Goal: Task Accomplishment & Management: Use online tool/utility

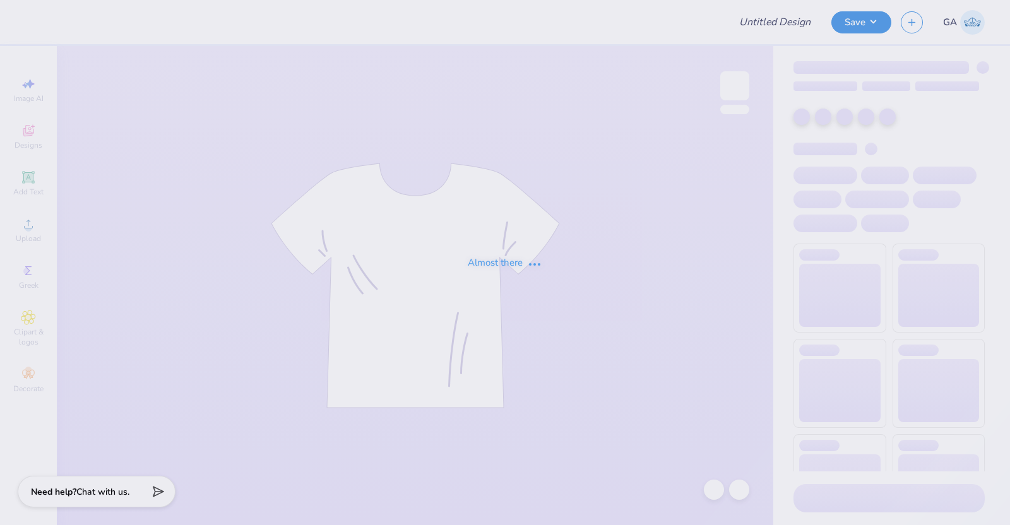
type input "Merch for Victory Lap"
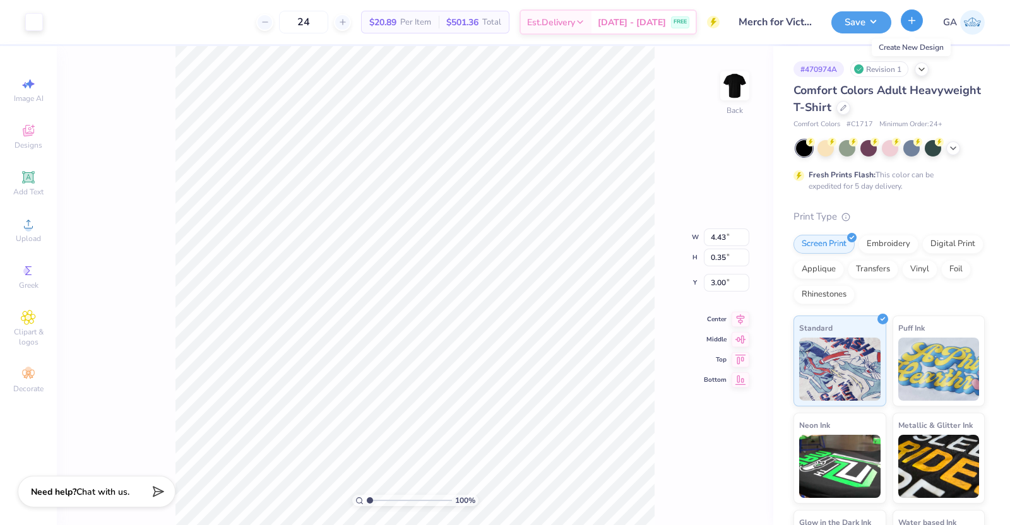
click at [913, 20] on icon "button" at bounding box center [912, 20] width 11 height 11
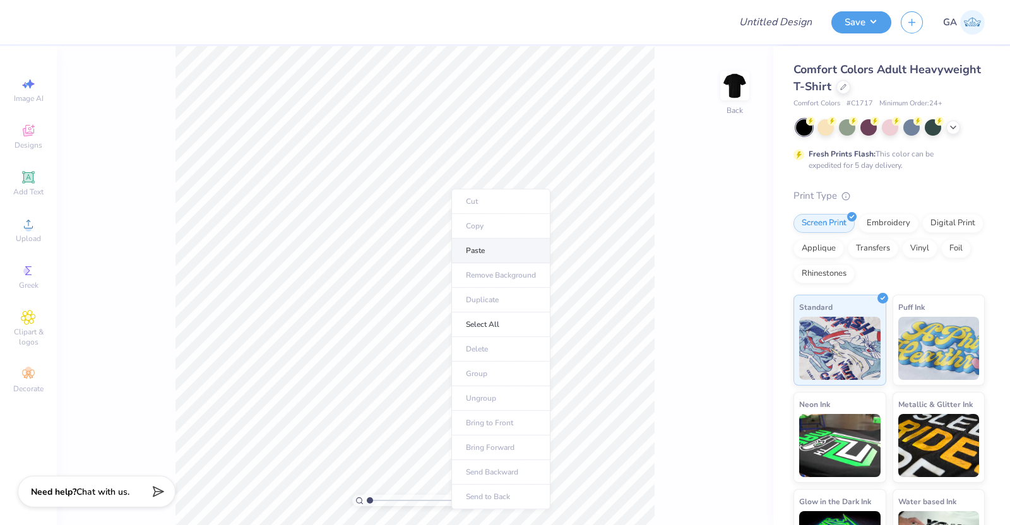
click at [486, 247] on li "Paste" at bounding box center [500, 251] width 99 height 25
type input "3.00"
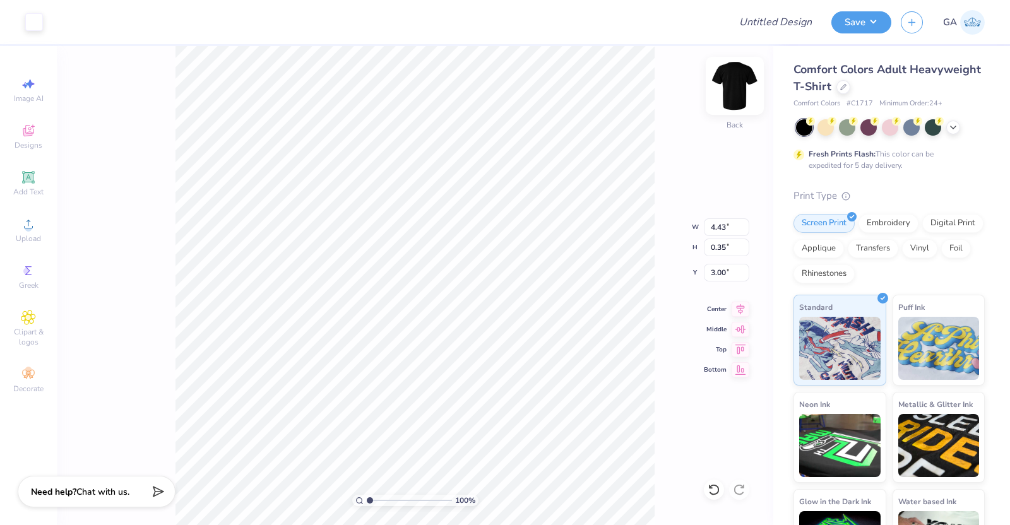
click at [734, 95] on img at bounding box center [735, 86] width 51 height 51
type input "3.00"
click at [740, 104] on img at bounding box center [735, 86] width 51 height 51
type input "9.71"
type input "6.04"
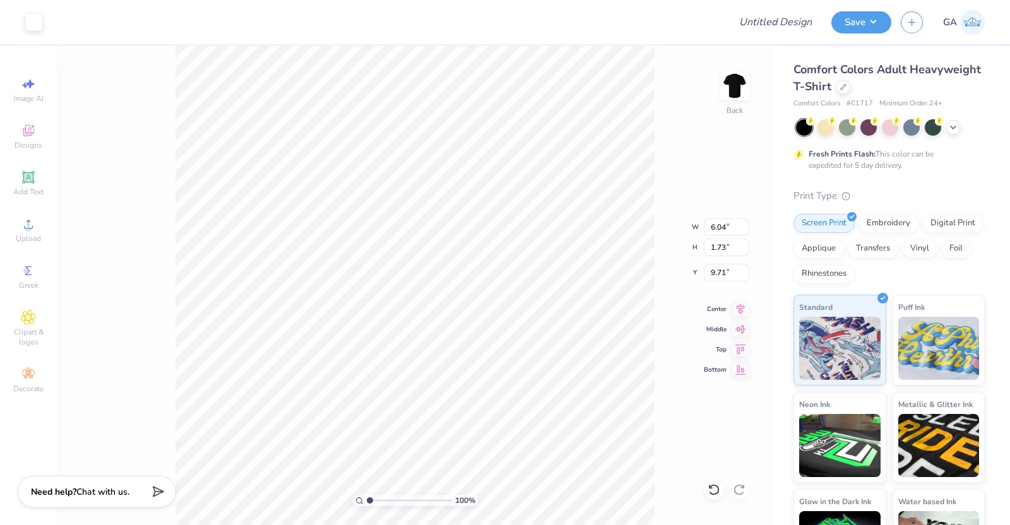
type input "1.73"
type input "9.61"
type input "8.31"
type input "0.94"
type input "3.07"
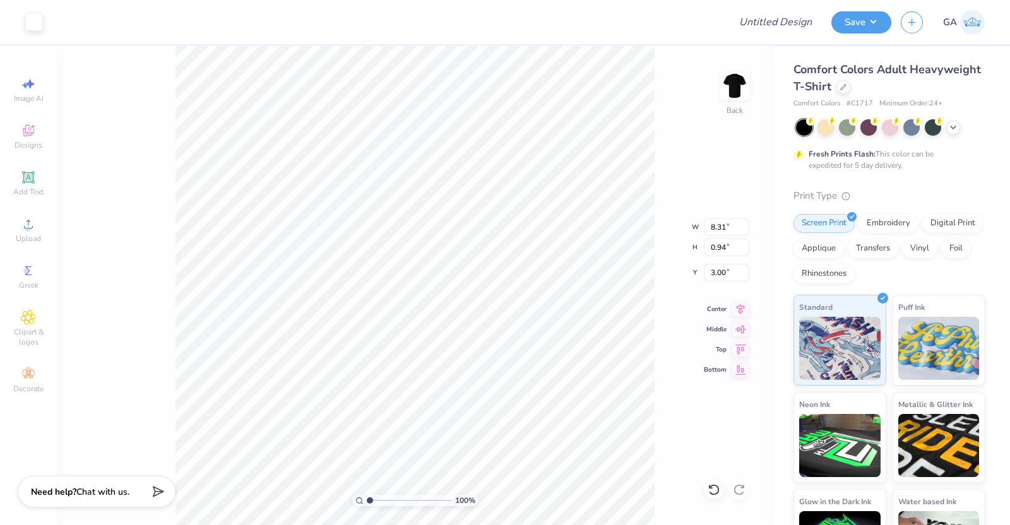
type input "0.35"
type input "4.01"
type input "3.61"
click at [737, 96] on img at bounding box center [735, 86] width 51 height 51
type input "3.58"
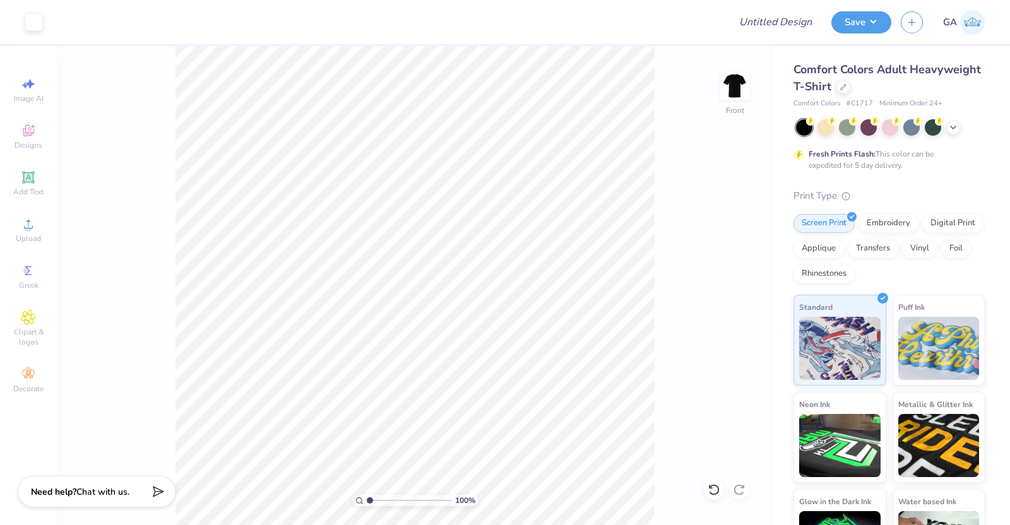
click at [849, 32] on div "Save" at bounding box center [861, 22] width 60 height 22
click at [859, 17] on button "Save" at bounding box center [861, 20] width 60 height 22
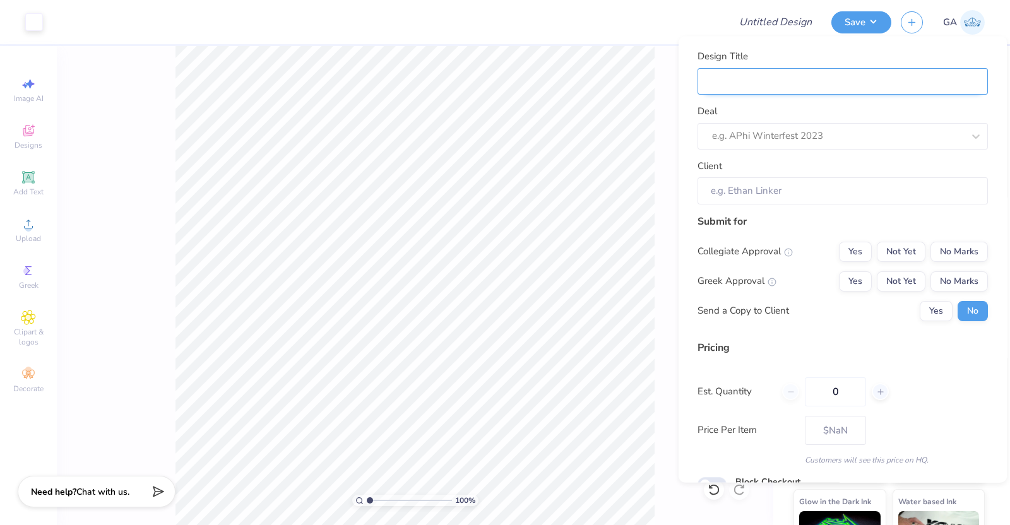
click at [864, 86] on input "Design Title" at bounding box center [843, 81] width 290 height 27
type input "M"
type input "Me"
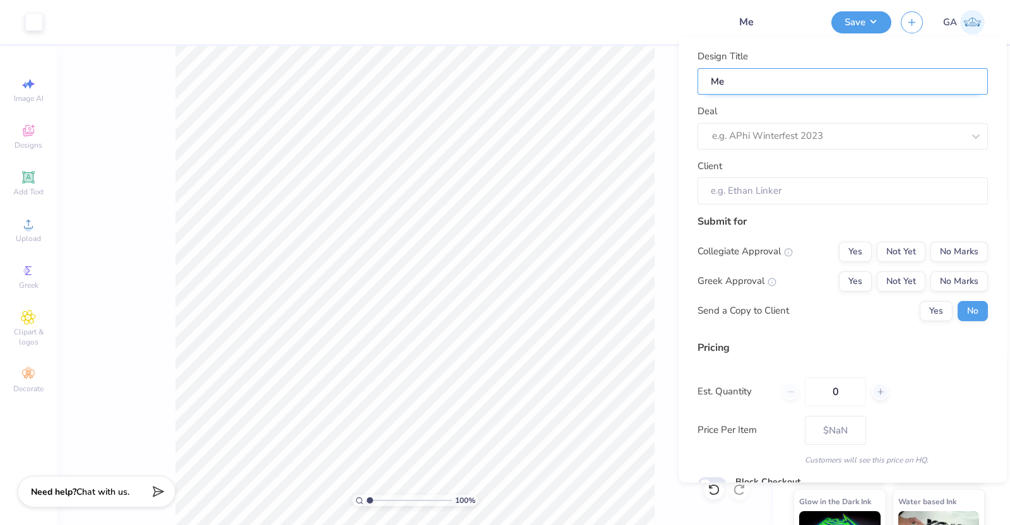
type input "Mer"
type input "Merc"
type input "Merch"
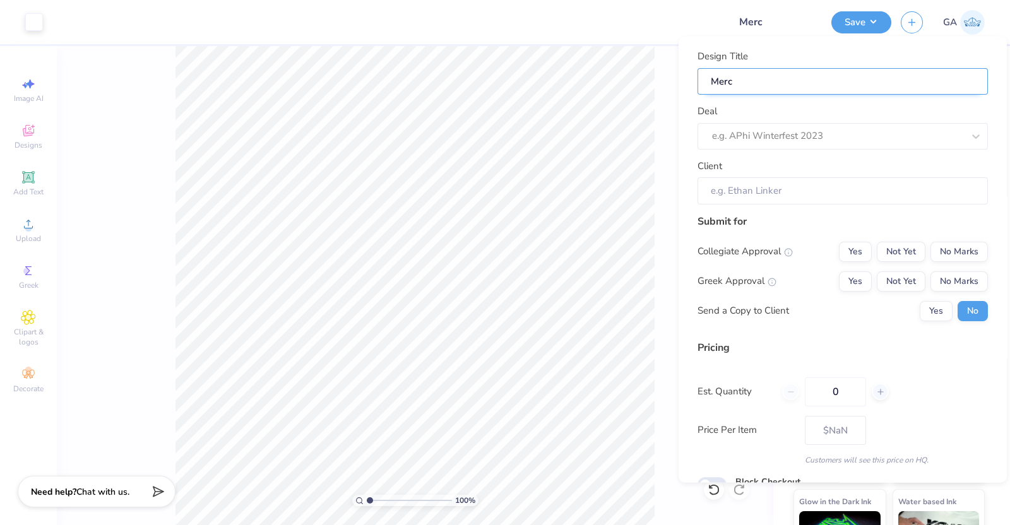
type input "Merch"
type input "Merch f"
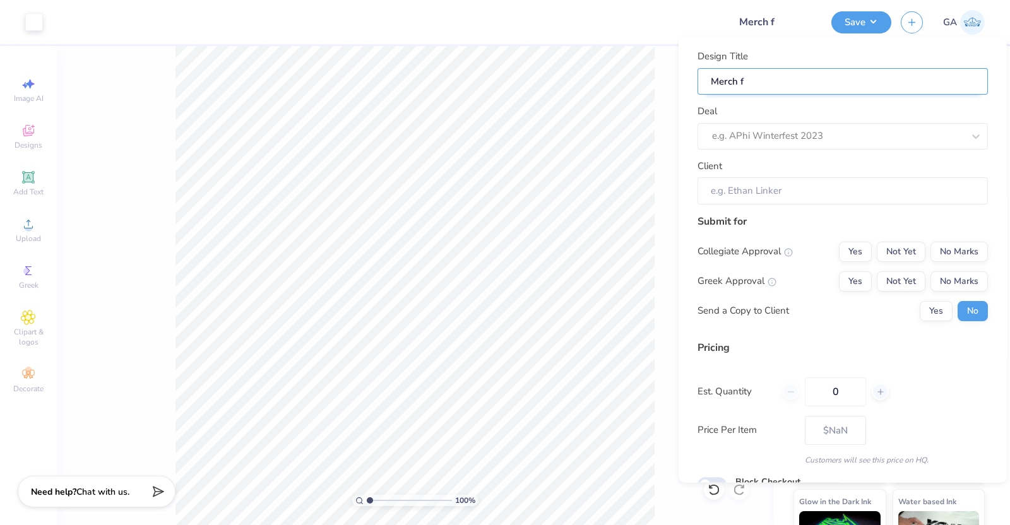
type input "Merch fo"
type input "Merch for"
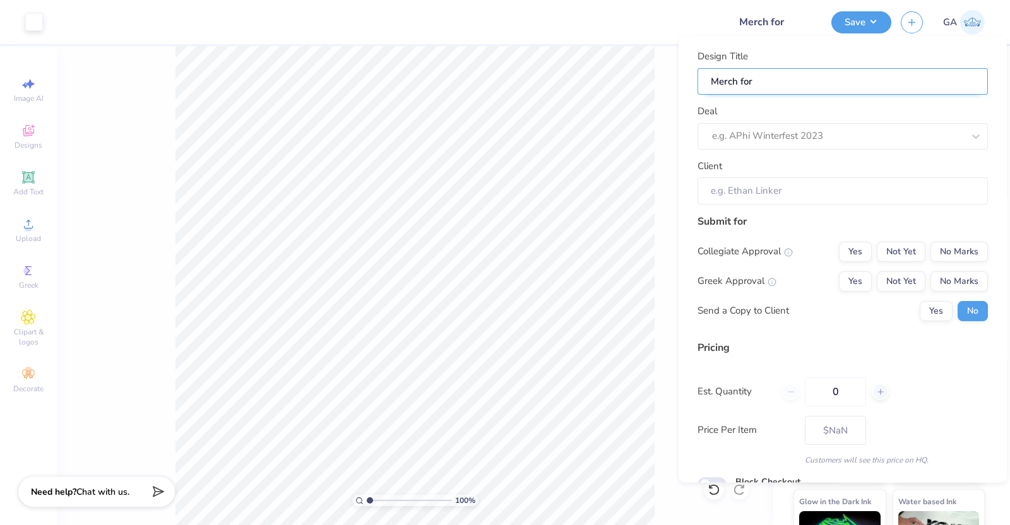
type input "Merch for"
type input "Merch for V"
type input "Merch for Vi"
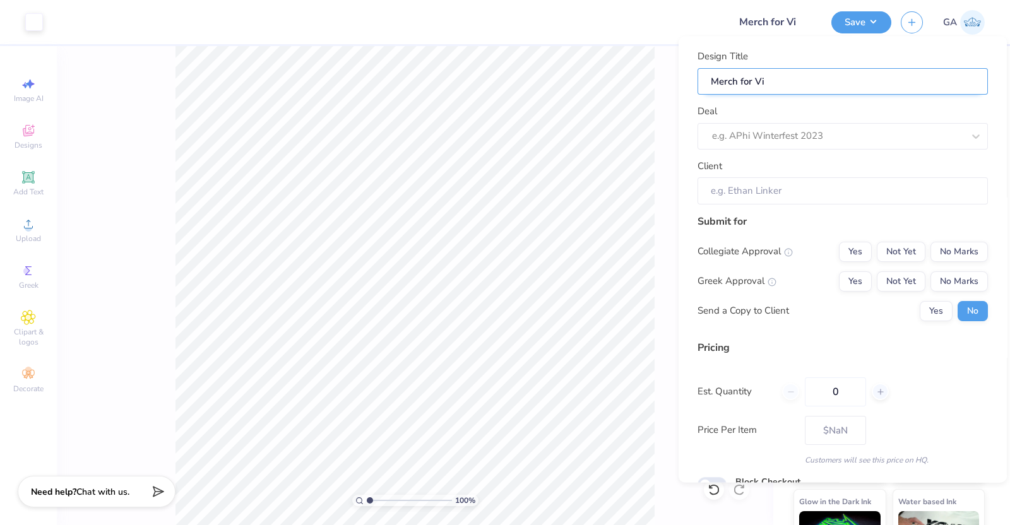
type input "Merch for Vic"
type input "Merch for Vict"
type input "Merch for Victo"
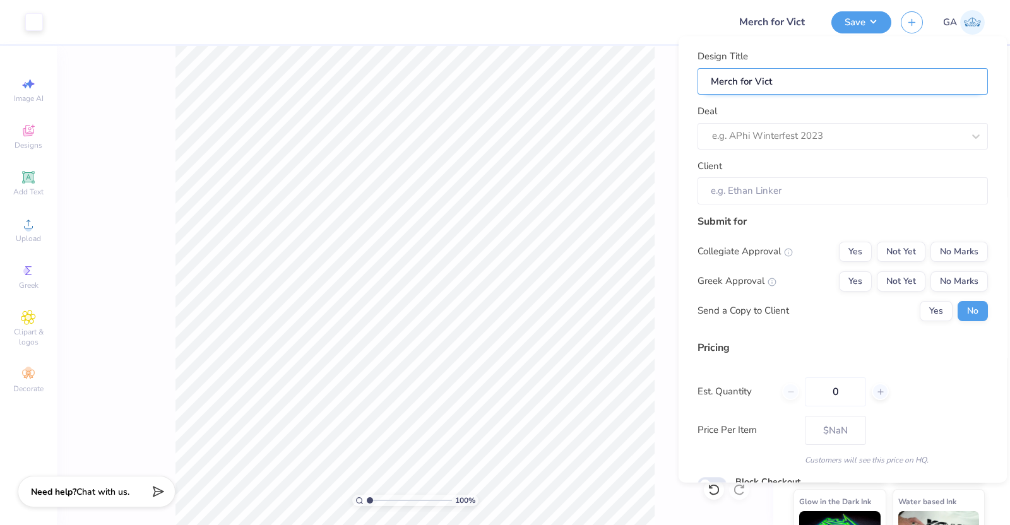
type input "Merch for Victo"
type input "Merch for [PERSON_NAME]"
type input "Merch for Victory"
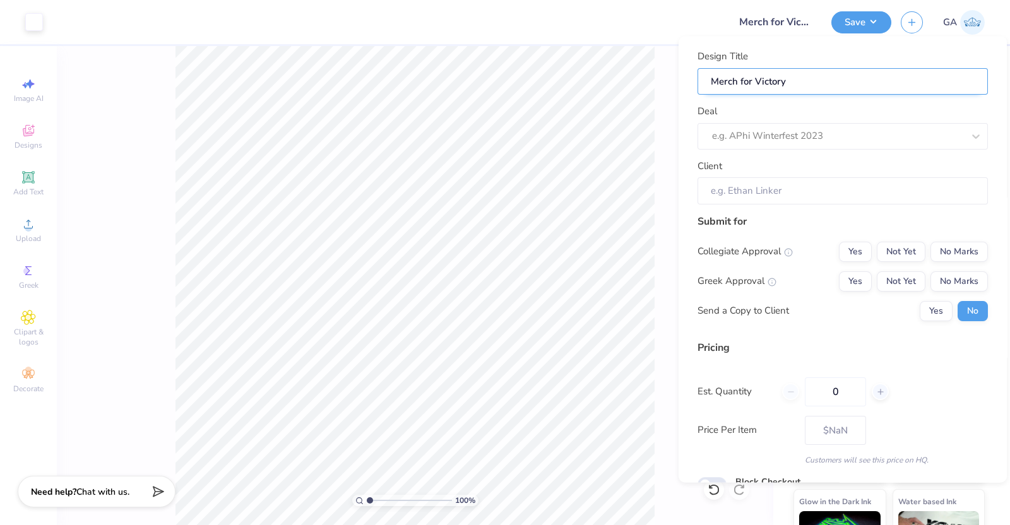
type input "Merch for Victory"
type input "Merch for Victory L"
type input "Merch for Victory La"
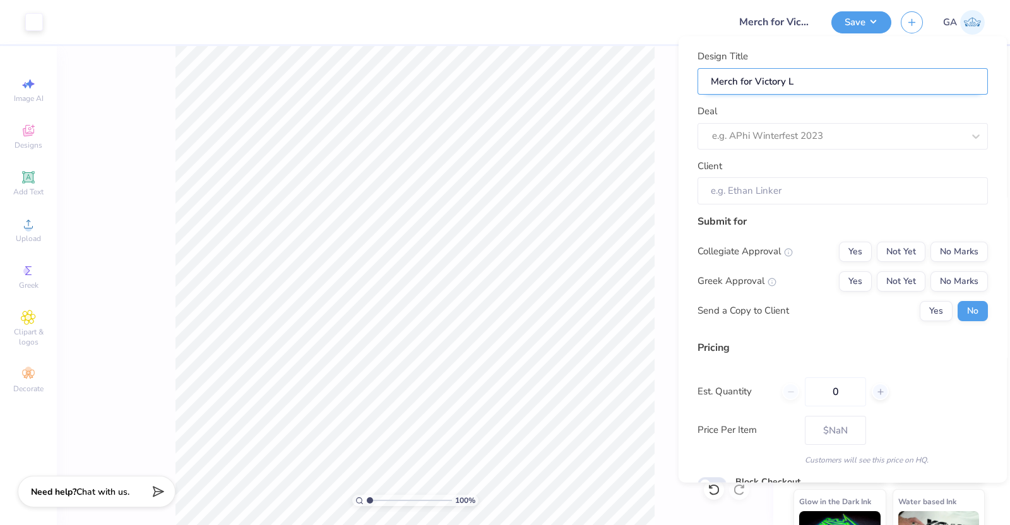
type input "Merch for Victory La"
type input "Merch for Victory Lap"
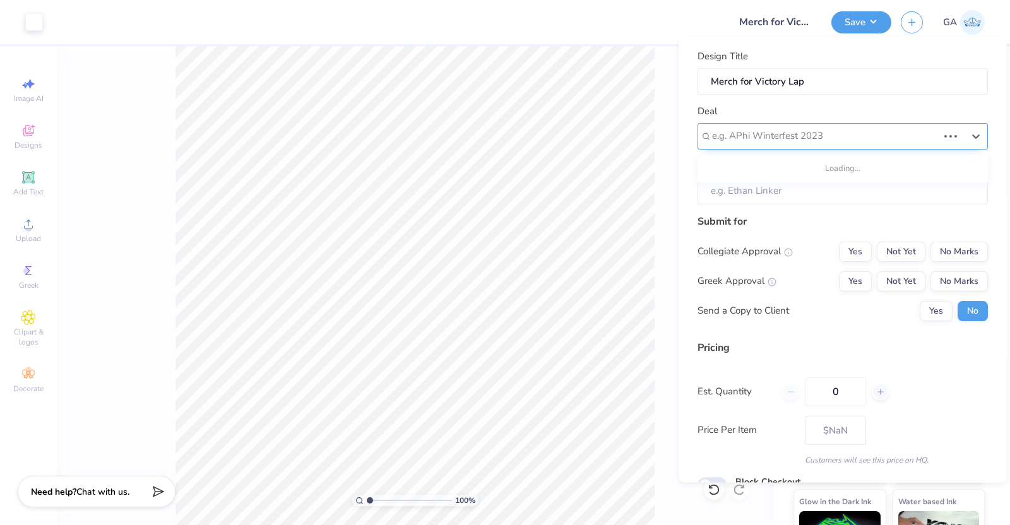
click at [817, 143] on div "e.g. APhi Winterfest 2023" at bounding box center [825, 136] width 229 height 20
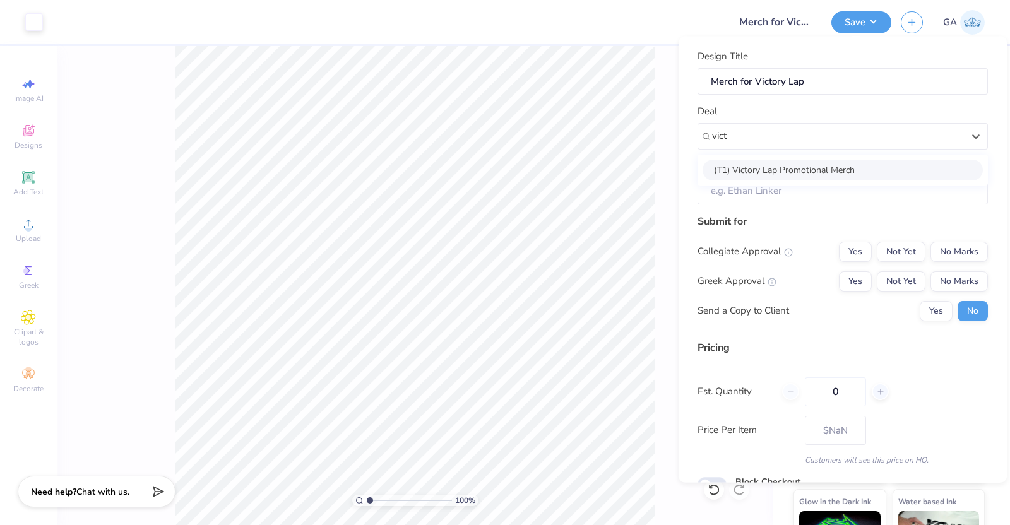
click at [810, 162] on div "(T1) Victory Lap Promotional Merch" at bounding box center [843, 169] width 280 height 21
type input "vict"
type input "[PERSON_NAME]"
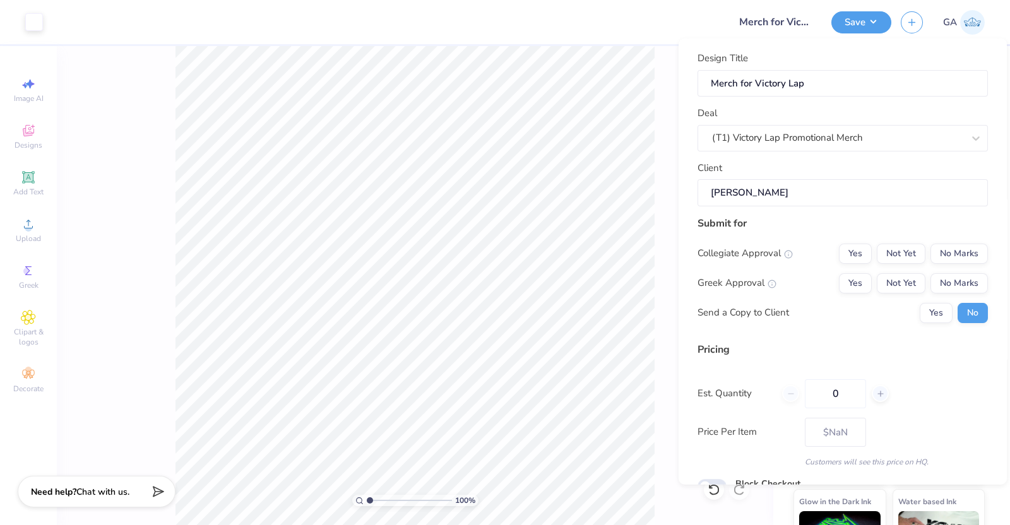
scroll to position [61, 0]
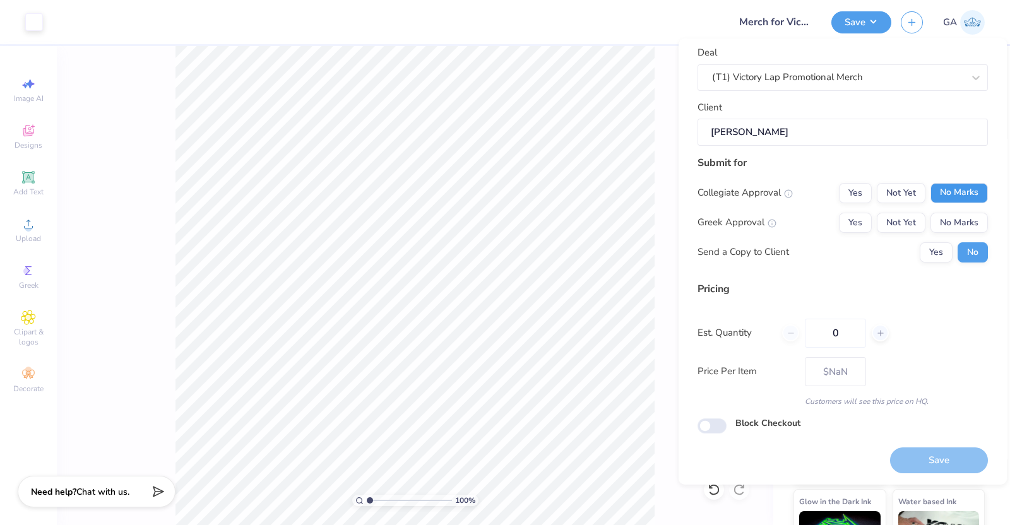
click at [936, 189] on button "No Marks" at bounding box center [959, 192] width 57 height 20
click at [936, 217] on button "No Marks" at bounding box center [959, 222] width 57 height 20
click at [849, 328] on input "0" at bounding box center [835, 332] width 61 height 29
type input "100"
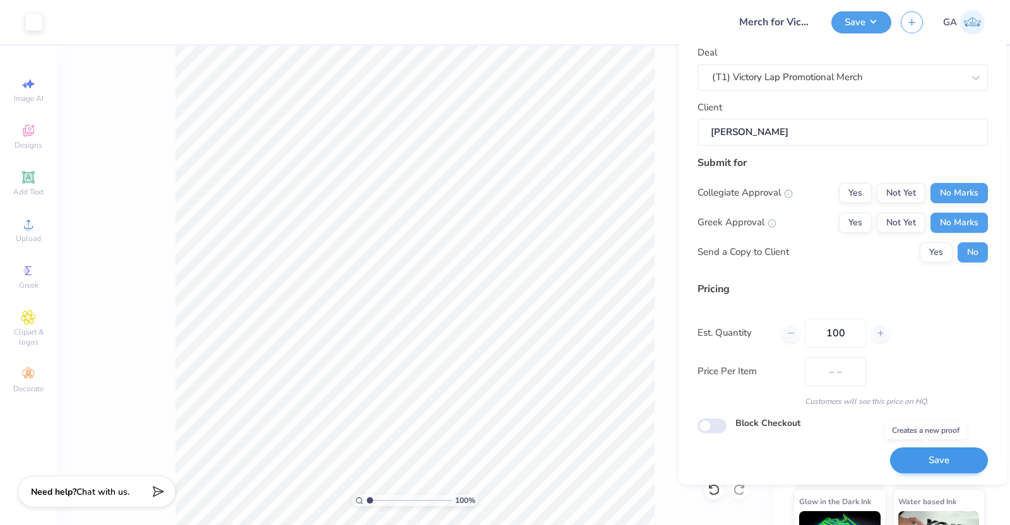
type input "$17.95"
type input "100"
click at [902, 453] on button "Save" at bounding box center [939, 461] width 98 height 26
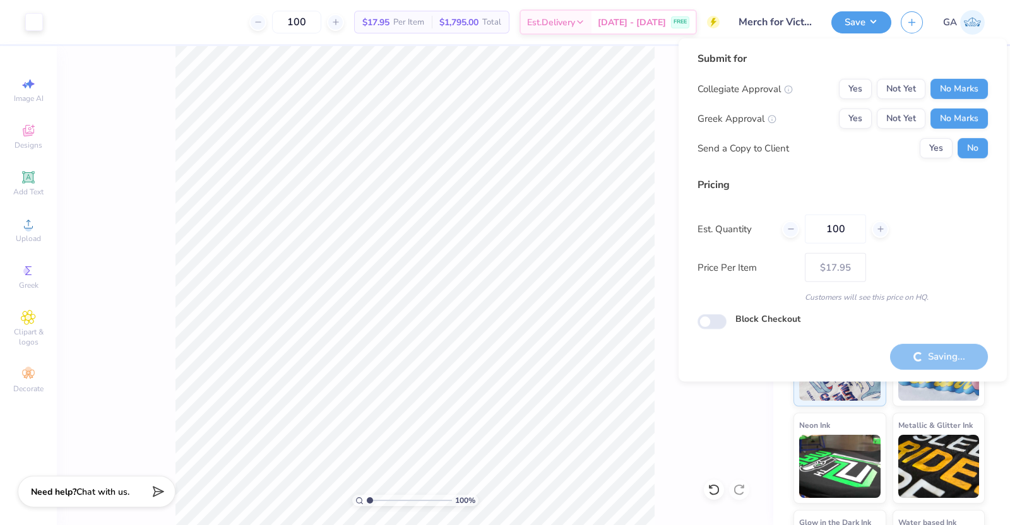
type input "– –"
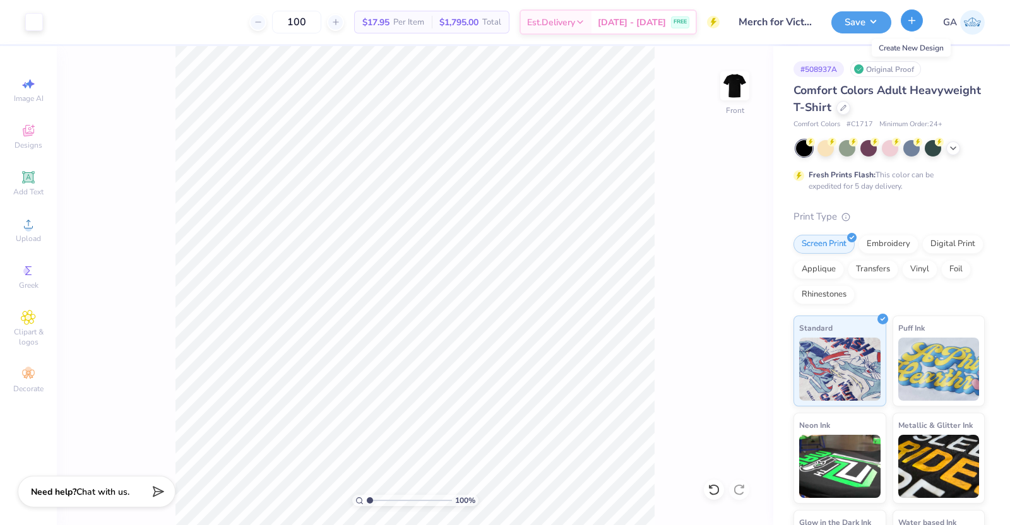
click at [903, 25] on button "button" at bounding box center [912, 20] width 22 height 22
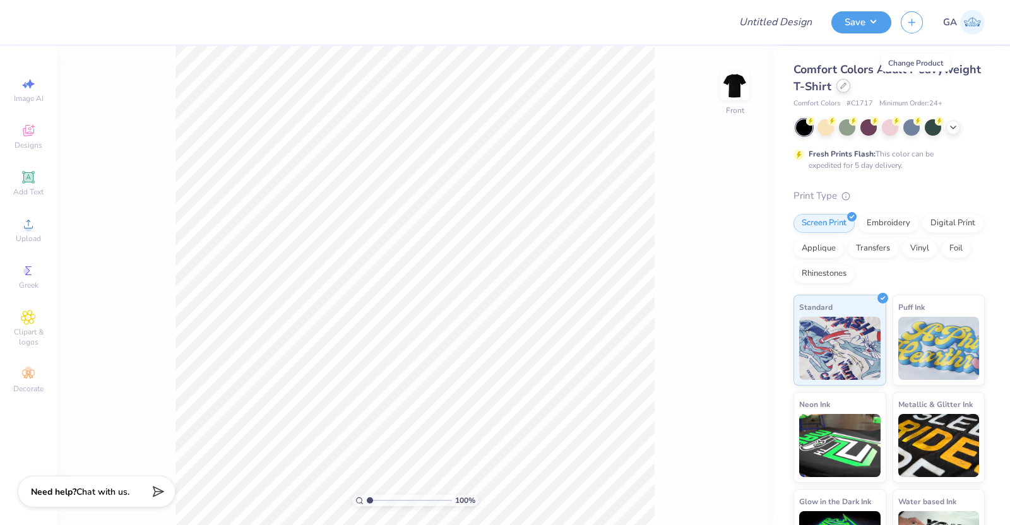
click at [846, 84] on icon at bounding box center [843, 85] width 5 height 5
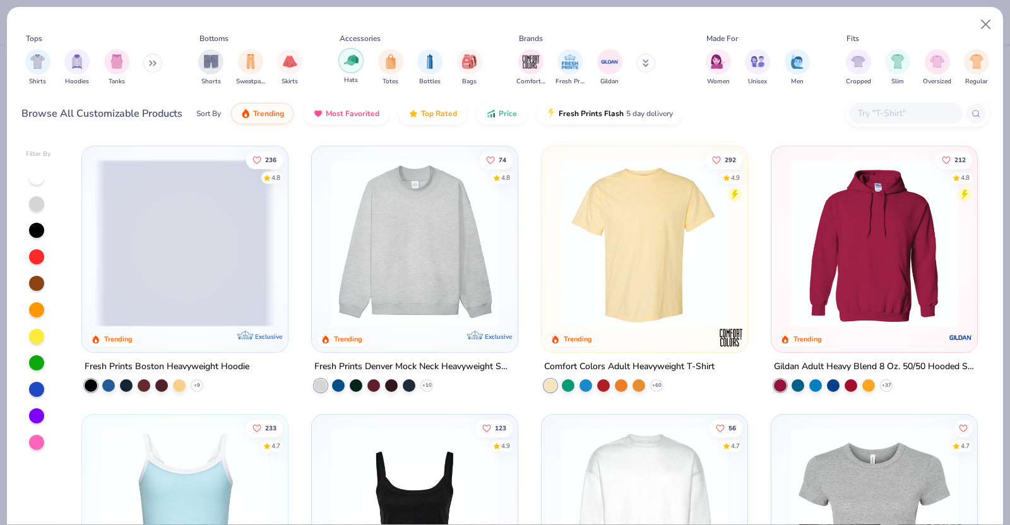
click at [355, 68] on img "filter for Hats" at bounding box center [351, 60] width 15 height 15
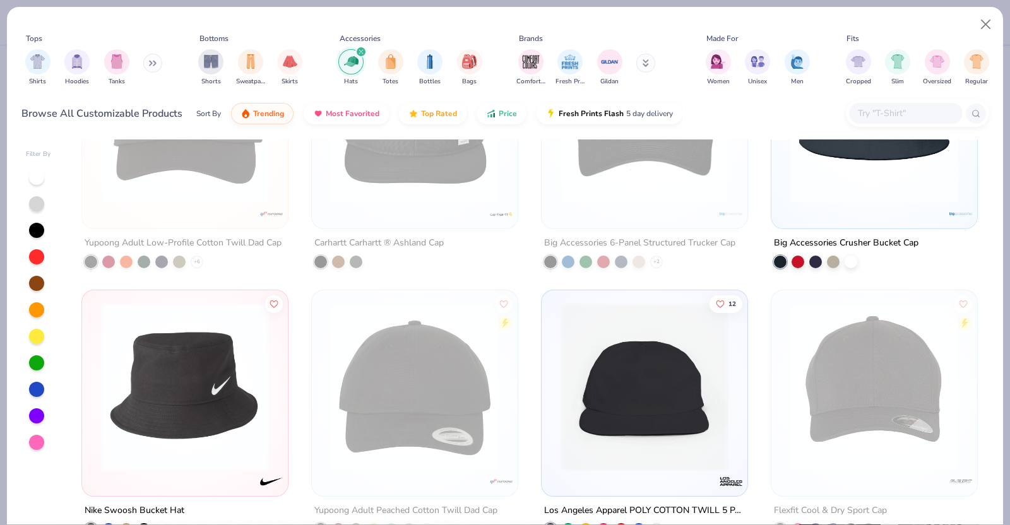
scroll to position [651, 0]
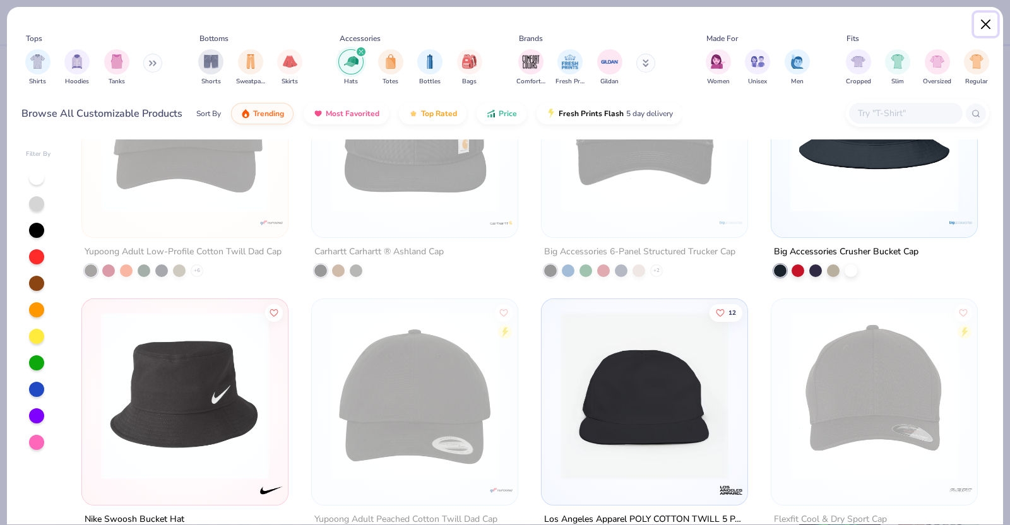
click at [979, 23] on button "Close" at bounding box center [986, 25] width 24 height 24
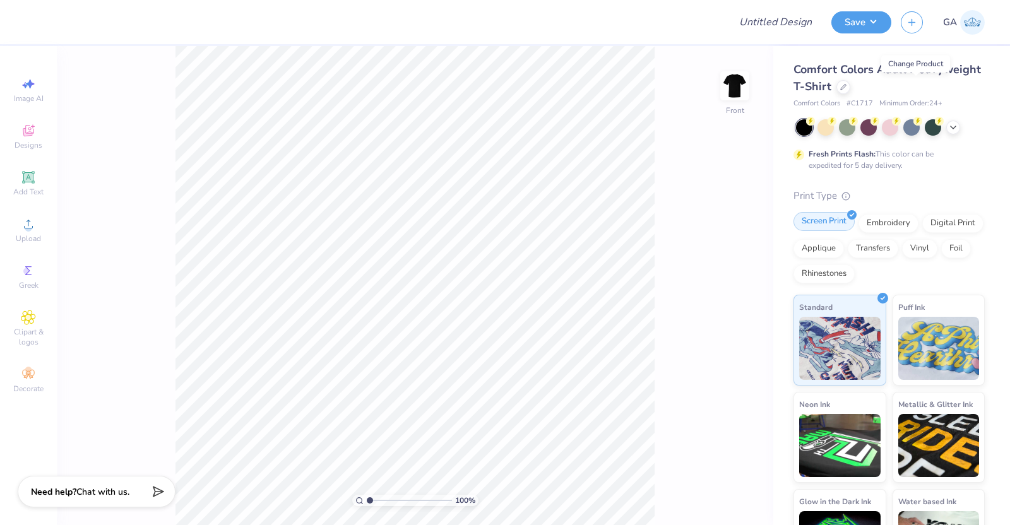
click at [826, 223] on div "Screen Print" at bounding box center [824, 221] width 61 height 19
click at [874, 224] on div "Embroidery" at bounding box center [889, 221] width 60 height 19
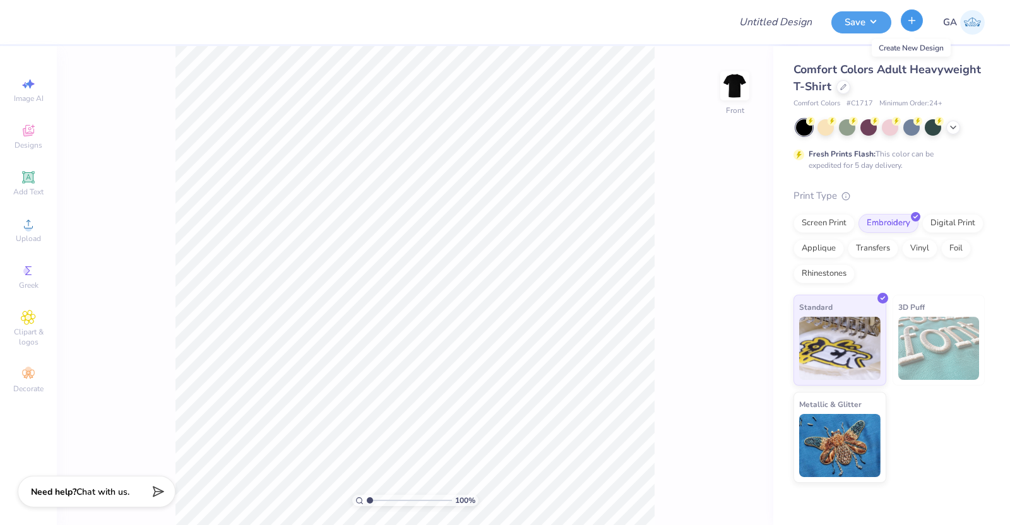
click at [913, 21] on icon "button" at bounding box center [912, 20] width 11 height 11
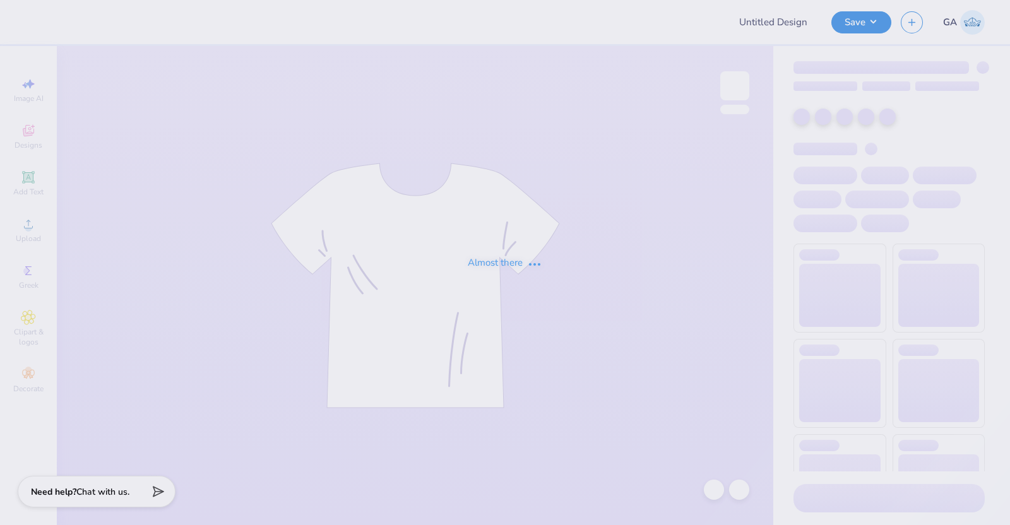
type input "Merch for Victory Lap"
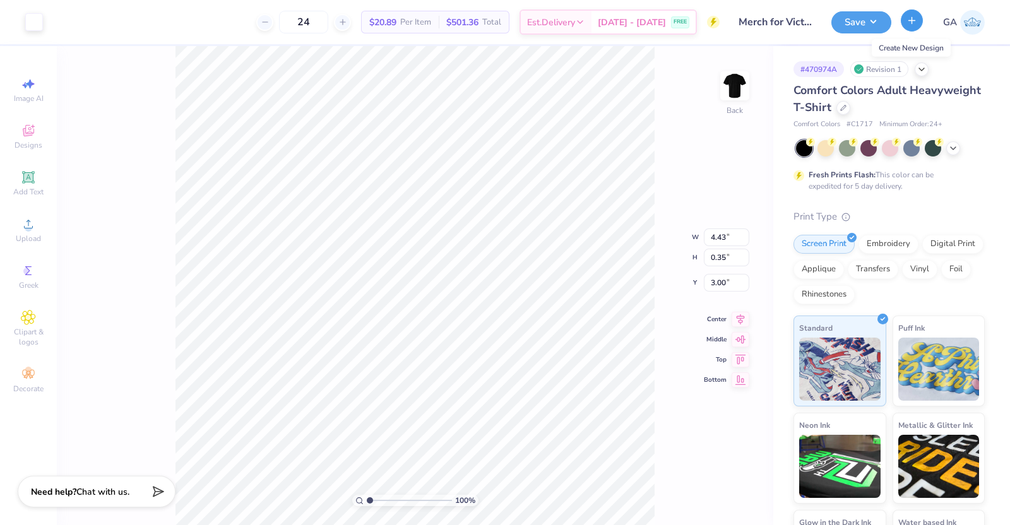
click at [907, 21] on icon "button" at bounding box center [912, 20] width 11 height 11
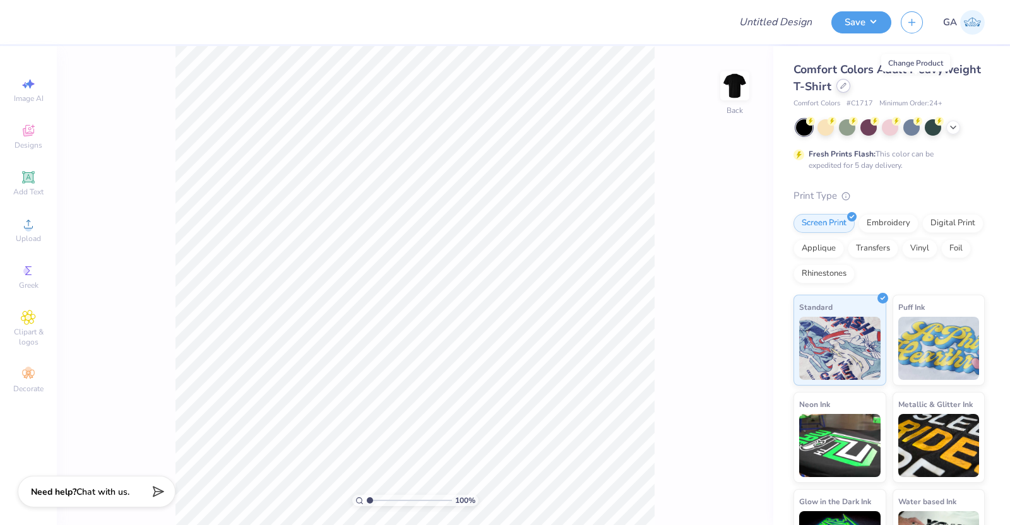
click at [850, 81] on div at bounding box center [843, 86] width 14 height 14
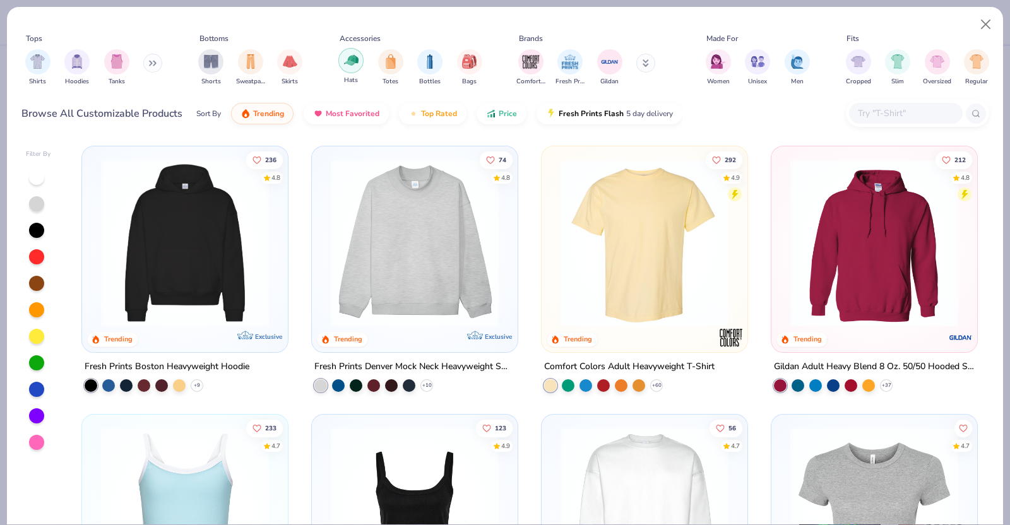
click at [351, 61] on img "filter for Hats" at bounding box center [351, 60] width 15 height 15
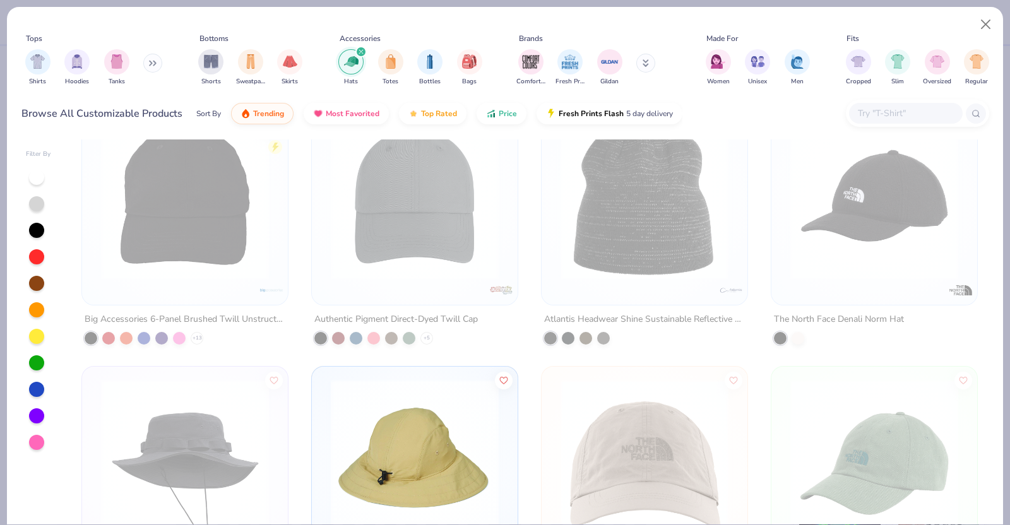
scroll to position [1658, 0]
click at [987, 23] on button "Close" at bounding box center [986, 25] width 24 height 24
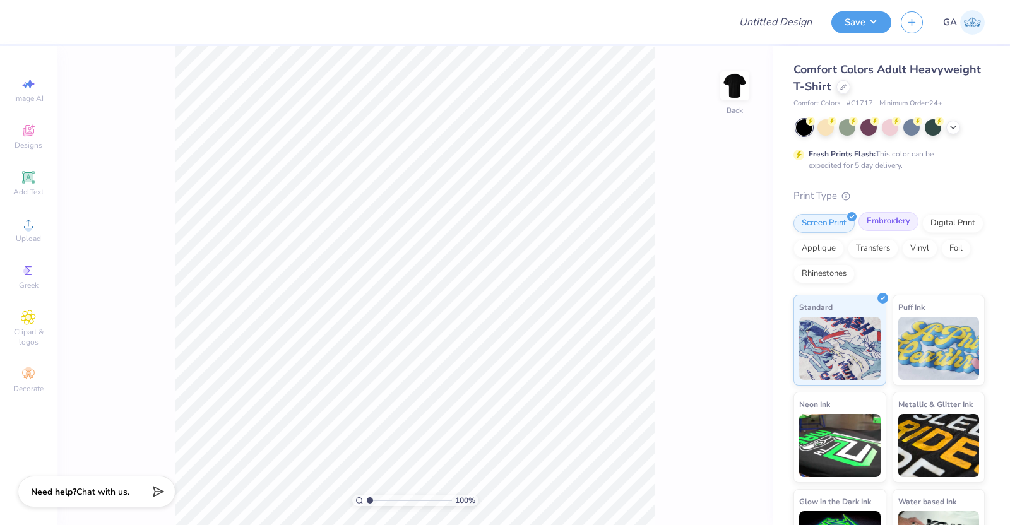
click at [874, 226] on div "Embroidery" at bounding box center [889, 221] width 60 height 19
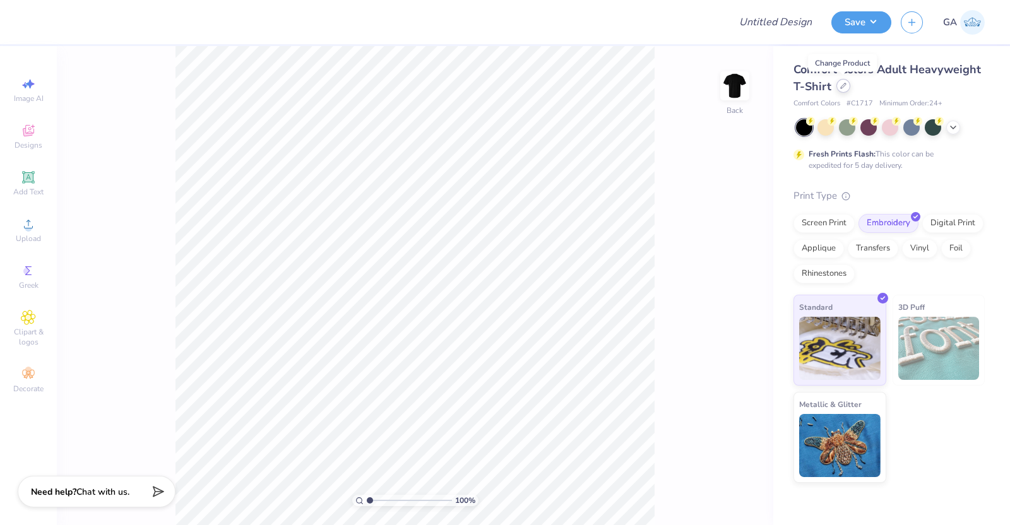
click at [842, 88] on icon at bounding box center [843, 86] width 6 height 6
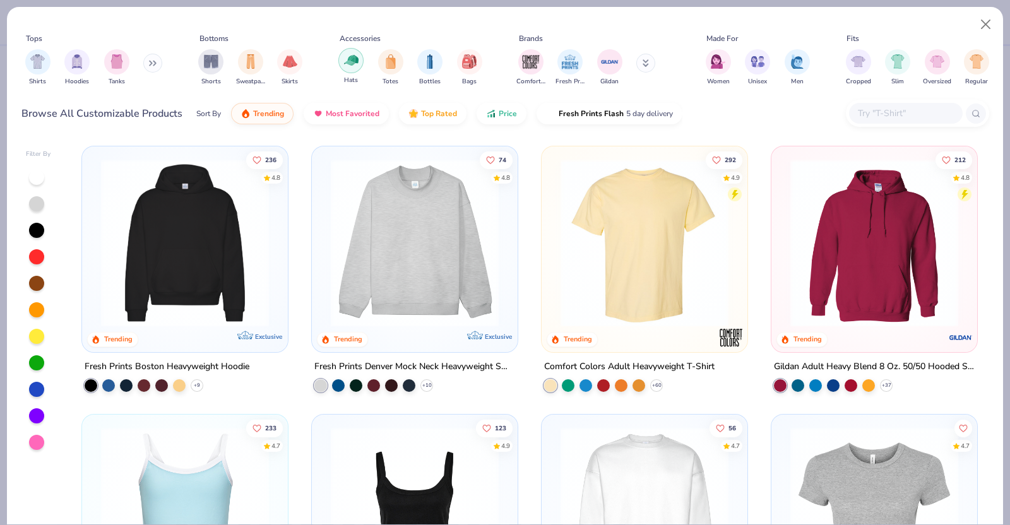
click at [357, 68] on div "filter for Hats" at bounding box center [350, 60] width 25 height 25
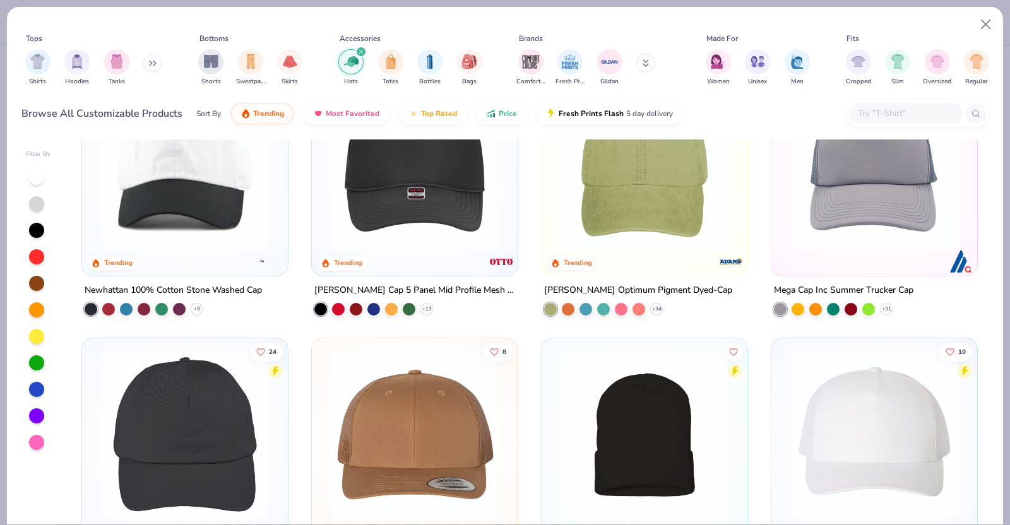
scroll to position [77, 0]
click at [221, 213] on img at bounding box center [185, 166] width 181 height 168
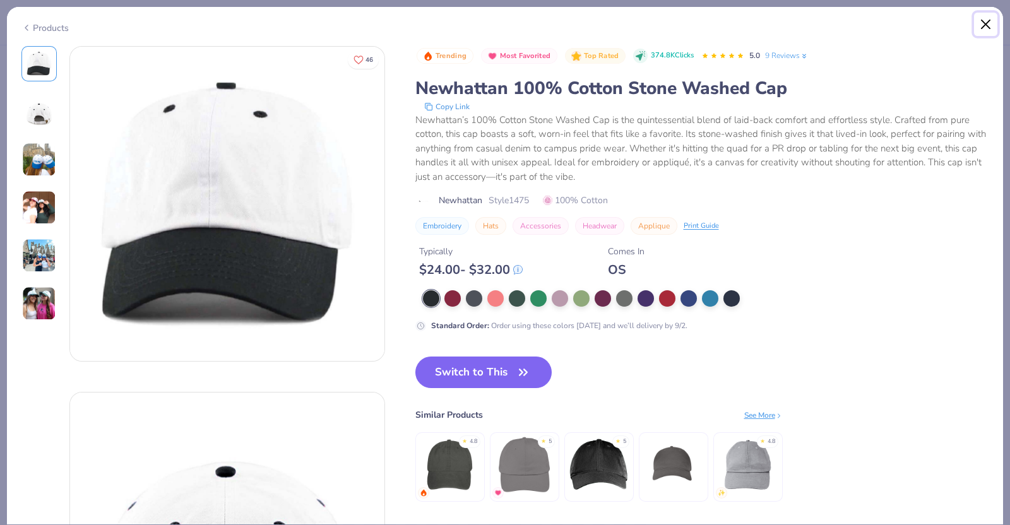
click at [987, 28] on button "Close" at bounding box center [986, 25] width 24 height 24
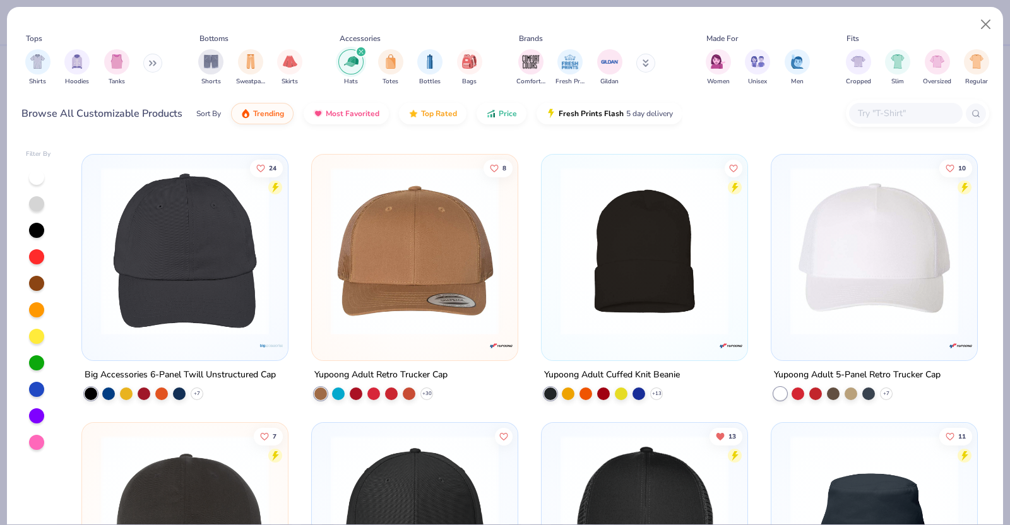
scroll to position [261, 0]
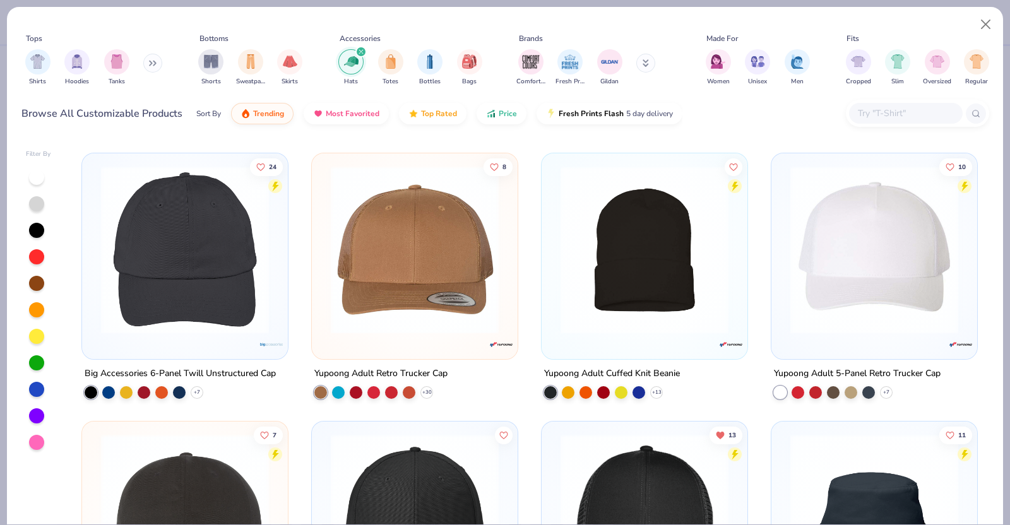
click at [449, 315] on img at bounding box center [414, 250] width 181 height 168
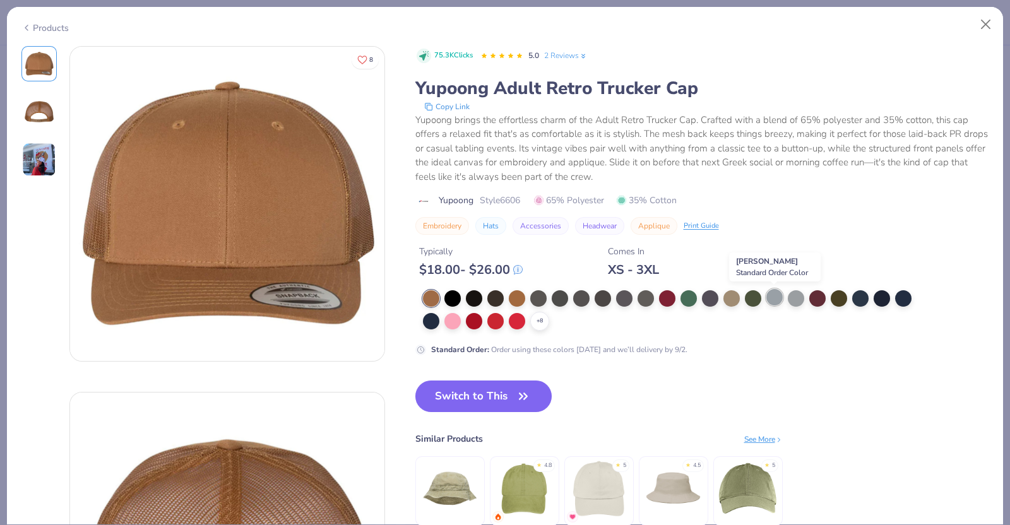
click at [781, 299] on div at bounding box center [774, 297] width 16 height 16
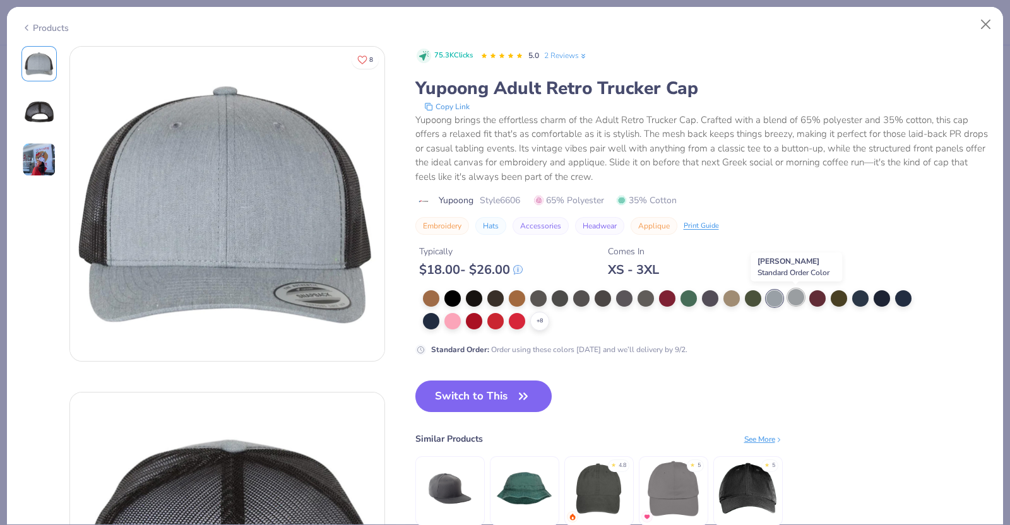
click at [792, 299] on div at bounding box center [796, 297] width 16 height 16
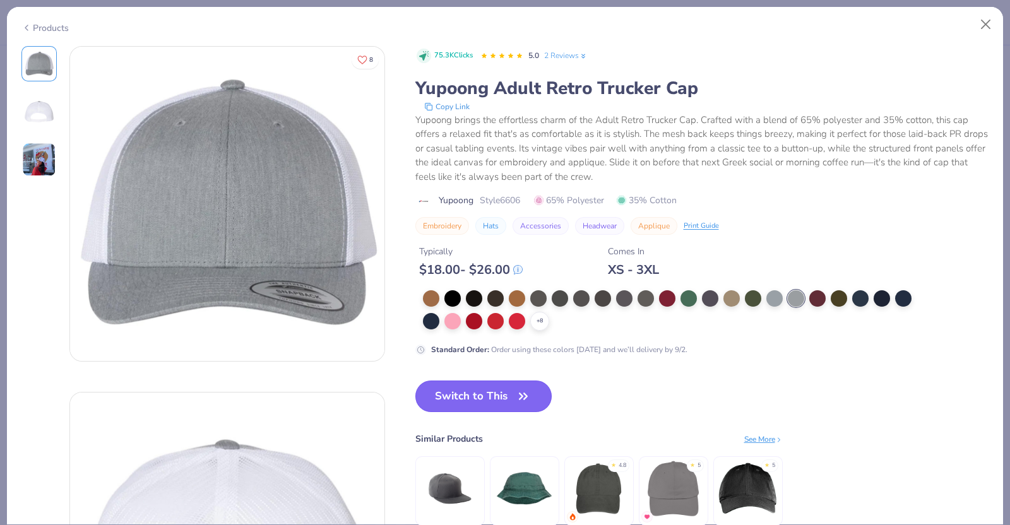
click at [476, 398] on button "Switch to This" at bounding box center [483, 397] width 137 height 32
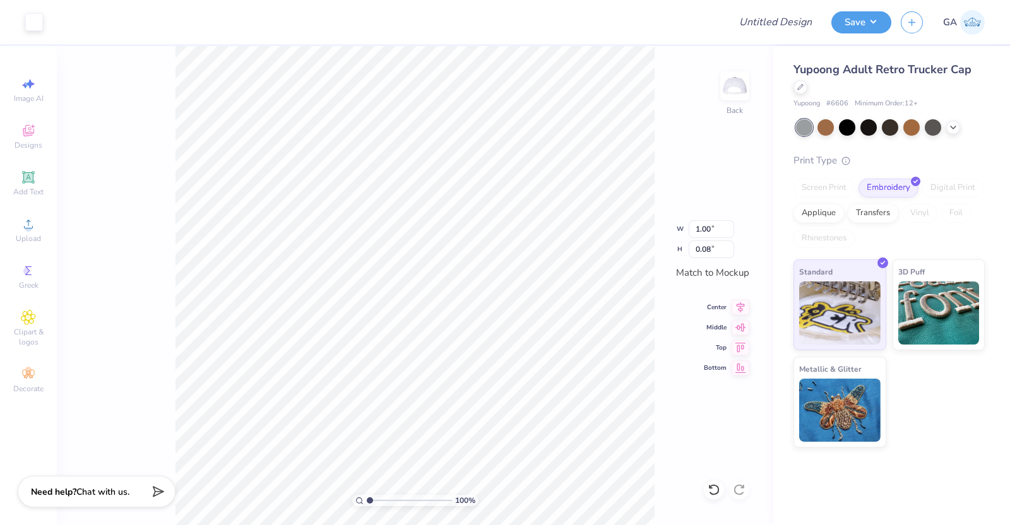
type input "2.91"
type input "0.23"
click at [546, 410] on li "Ungroup" at bounding box center [539, 412] width 99 height 25
type input "3.31"
type input "0.37"
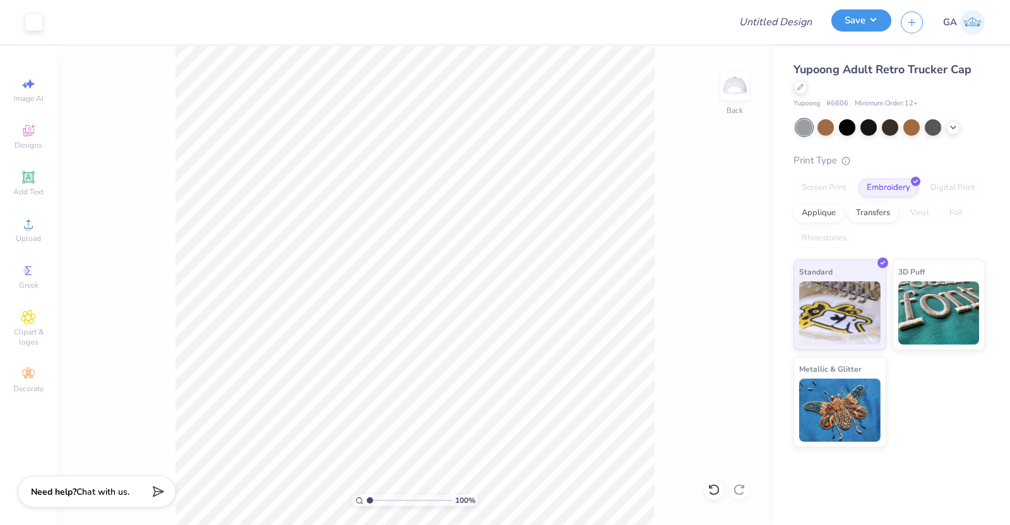
click at [864, 27] on button "Save" at bounding box center [861, 20] width 60 height 22
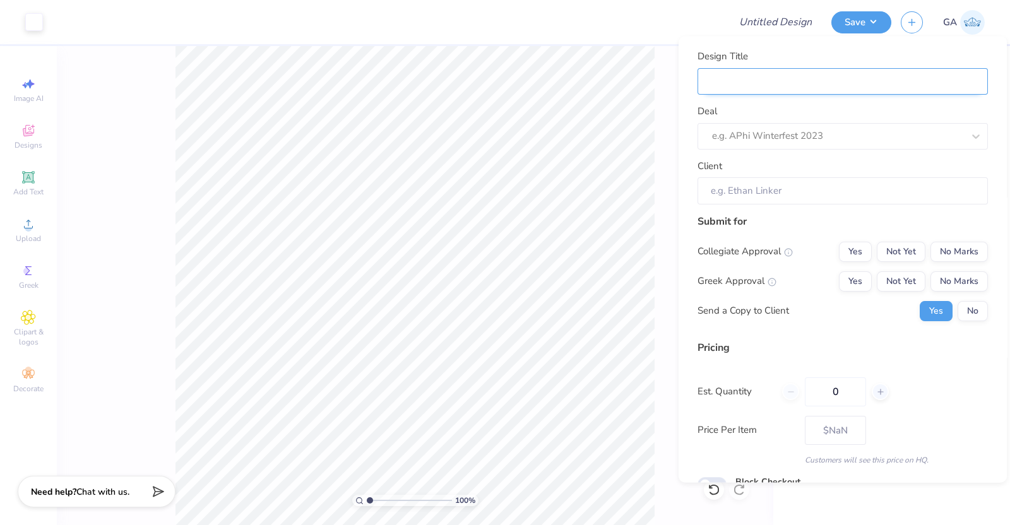
click at [912, 87] on input "Design Title" at bounding box center [843, 81] width 290 height 27
type input "Merch for Sigma"
drag, startPoint x: 909, startPoint y: 93, endPoint x: 929, endPoint y: 115, distance: 29.5
click at [929, 115] on div "Deal e.g. APhi Winterfest 2023" at bounding box center [843, 126] width 290 height 45
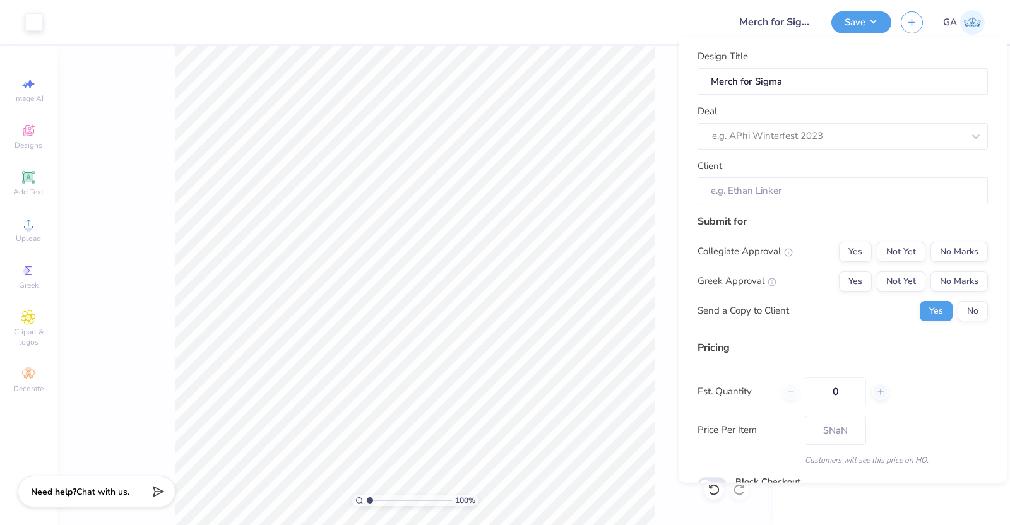
click at [929, 115] on div "Deal e.g. APhi Winterfest 2023" at bounding box center [843, 126] width 290 height 45
click at [888, 85] on input "Merch for Sigma" at bounding box center [843, 81] width 290 height 27
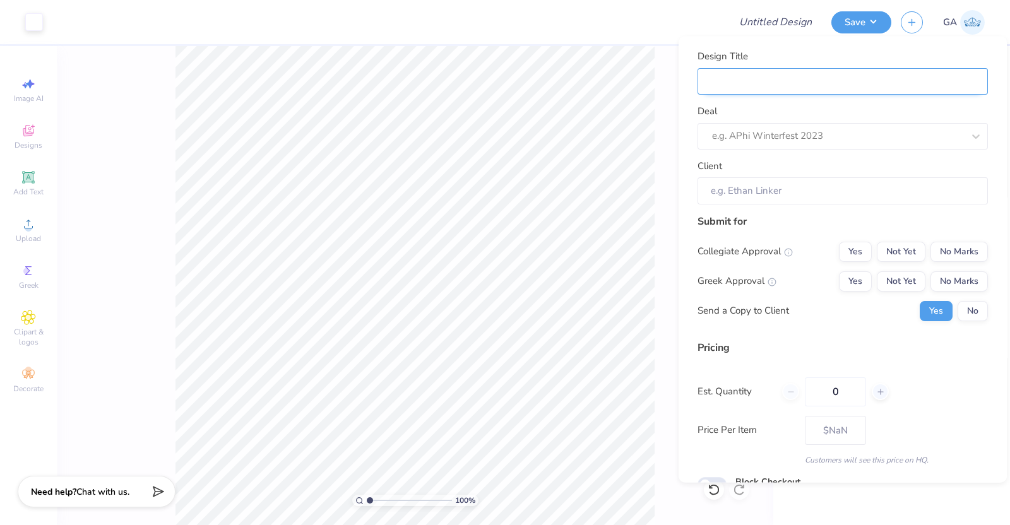
click at [861, 78] on input "Design Title" at bounding box center [843, 81] width 290 height 27
type input "Merch for Makenna"
click at [848, 86] on input "Merch for Makenna" at bounding box center [843, 81] width 290 height 27
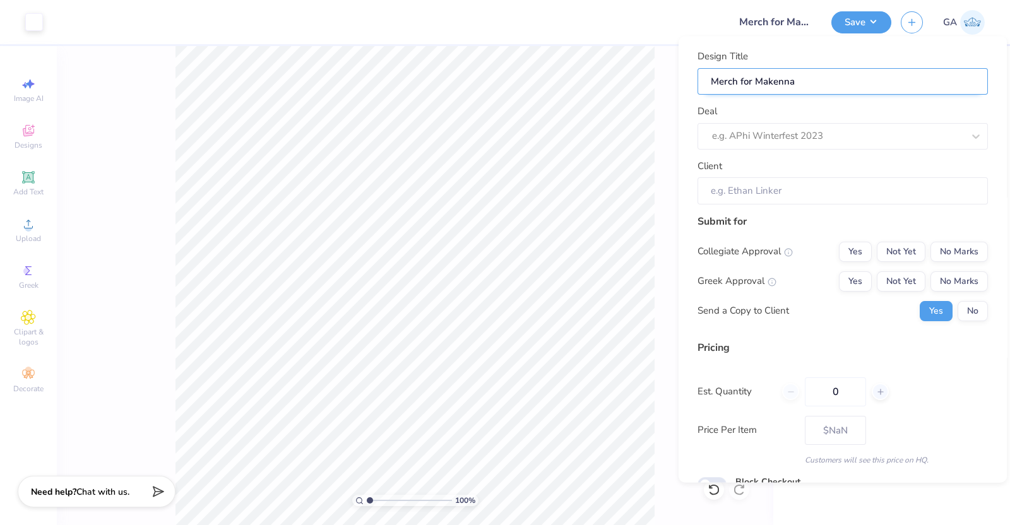
click at [848, 86] on input "Merch for Makenna" at bounding box center [843, 81] width 290 height 27
click at [848, 86] on input "Design Title" at bounding box center [843, 81] width 290 height 27
type input "Merch for Victory Lap"
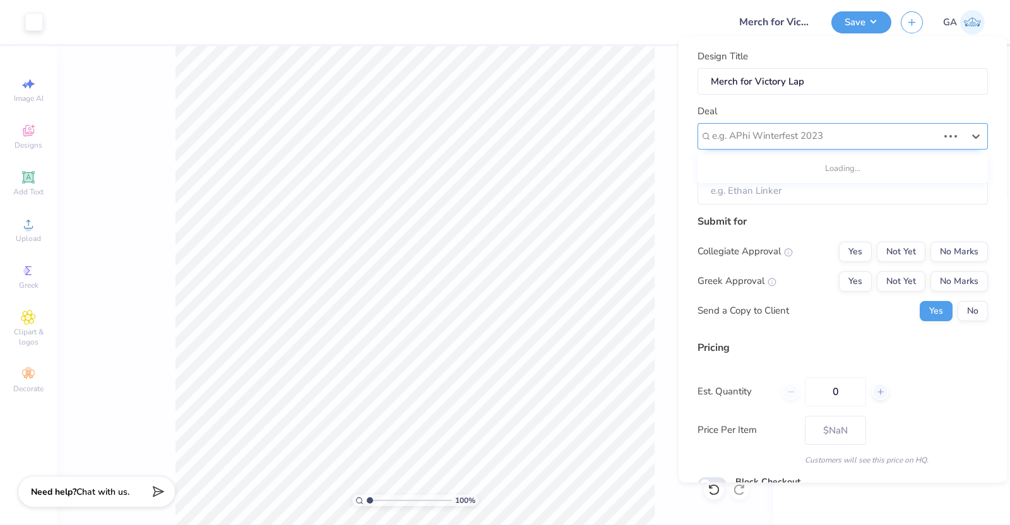
click at [808, 134] on div at bounding box center [825, 136] width 226 height 17
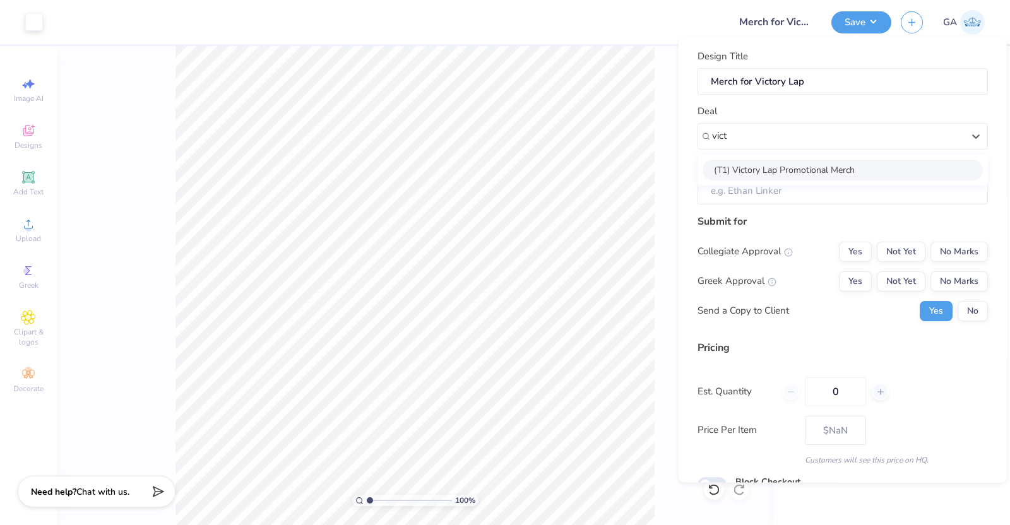
click at [801, 167] on div "(T1) Victory Lap Promotional Merch" at bounding box center [843, 169] width 280 height 21
type input "vict"
type input "[PERSON_NAME]"
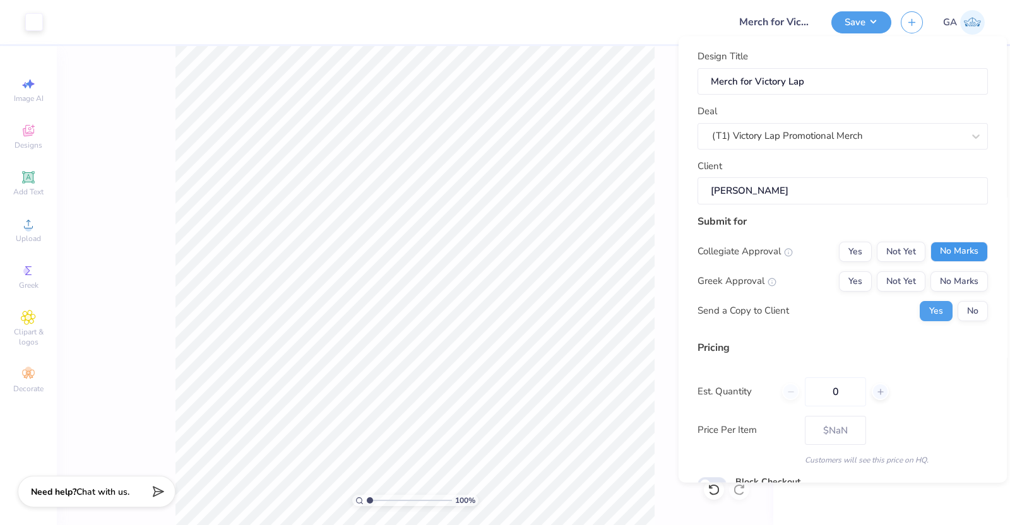
click at [941, 241] on button "No Marks" at bounding box center [959, 251] width 57 height 20
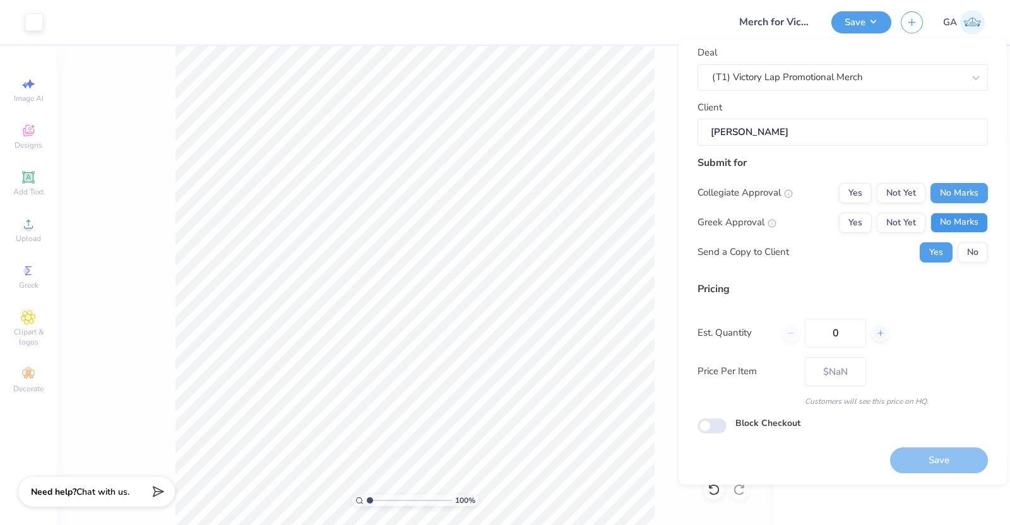
click at [943, 225] on button "No Marks" at bounding box center [959, 222] width 57 height 20
click at [958, 257] on button "No" at bounding box center [973, 252] width 30 height 20
click at [831, 335] on input "0" at bounding box center [835, 332] width 61 height 29
type input "01"
type input "0100"
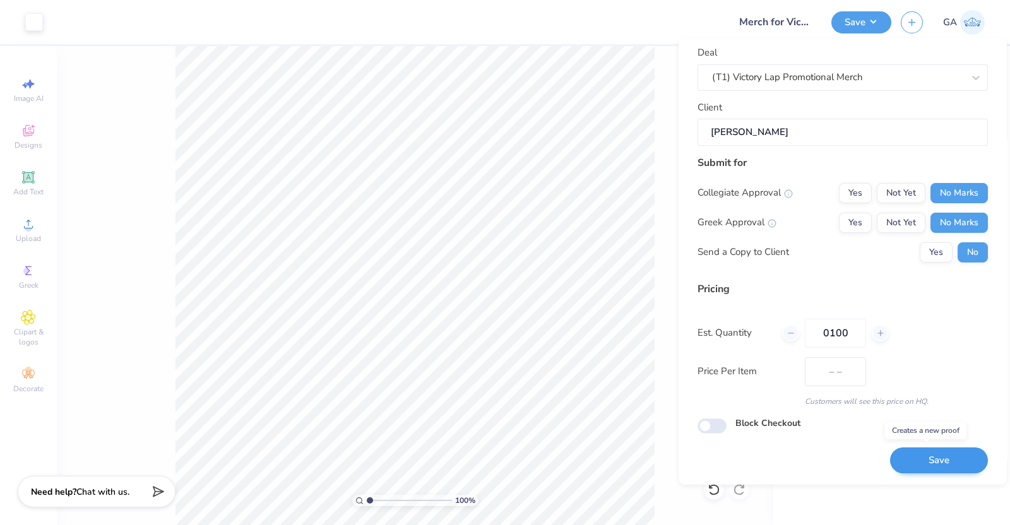
type input "$20.32"
type input "0100"
click at [909, 459] on button "Save" at bounding box center [939, 461] width 98 height 26
type input "– –"
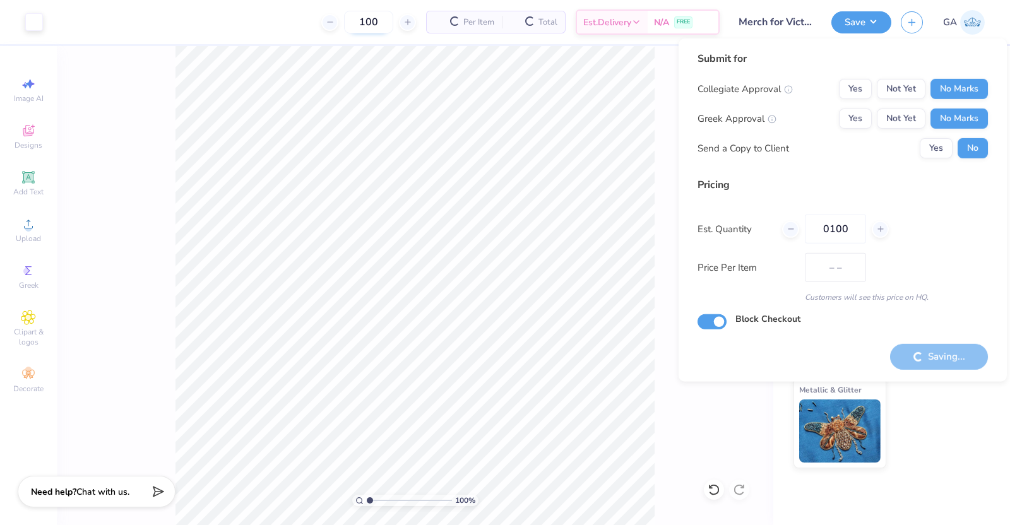
checkbox input "true"
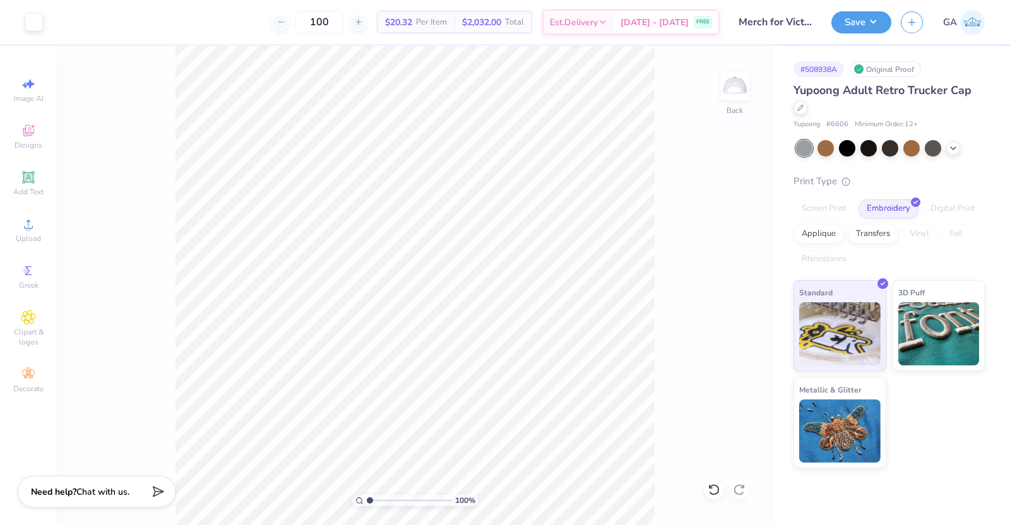
click at [983, 38] on div "Design Saved" at bounding box center [888, 38] width 224 height 57
click at [912, 21] on line "button" at bounding box center [912, 20] width 0 height 6
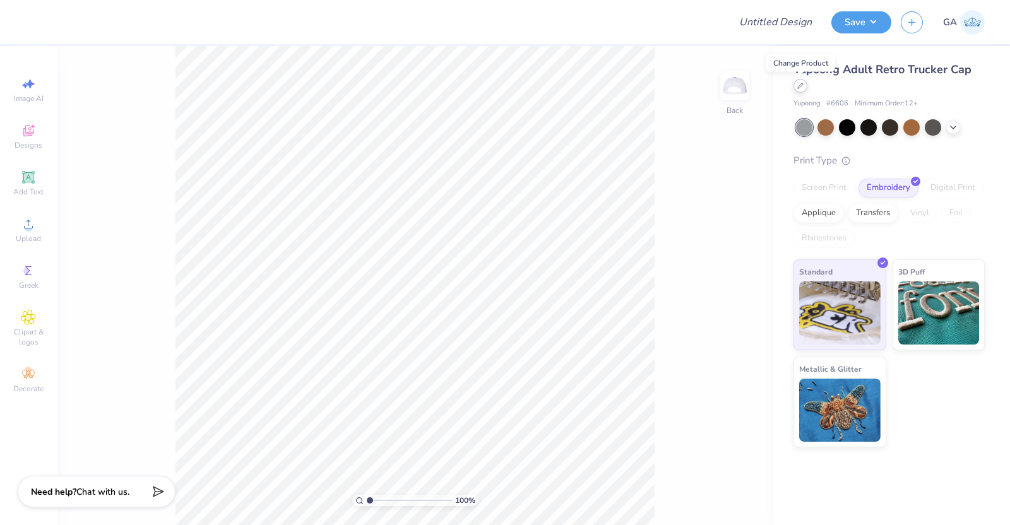
click at [803, 87] on icon at bounding box center [800, 86] width 6 height 6
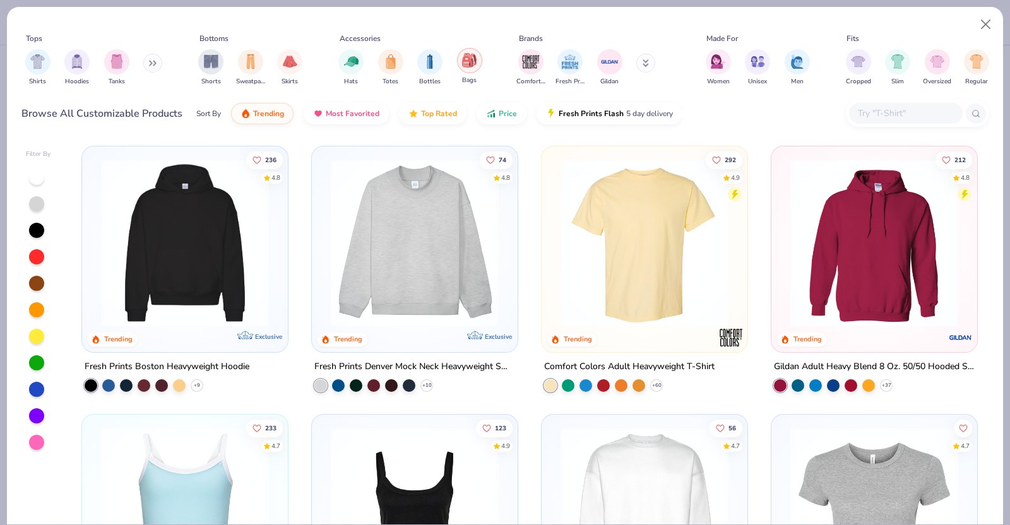
click at [470, 61] on img "filter for Bags" at bounding box center [469, 60] width 14 height 15
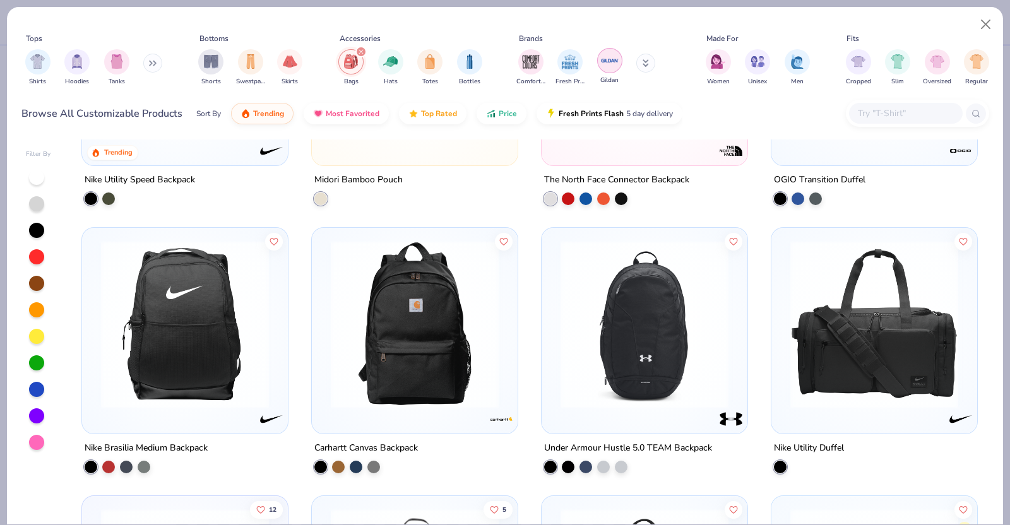
scroll to position [187, 0]
click at [505, 112] on span "Price" at bounding box center [508, 110] width 18 height 10
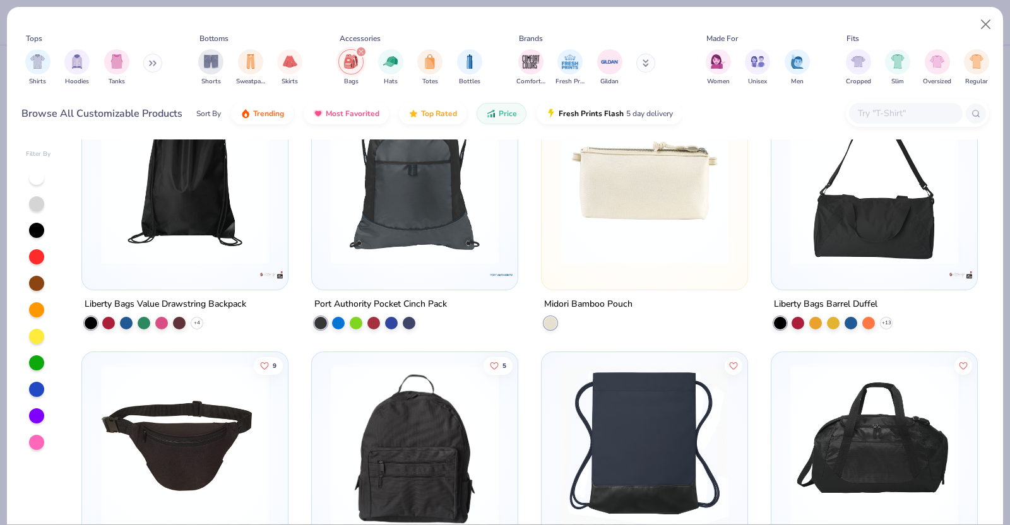
scroll to position [66, 0]
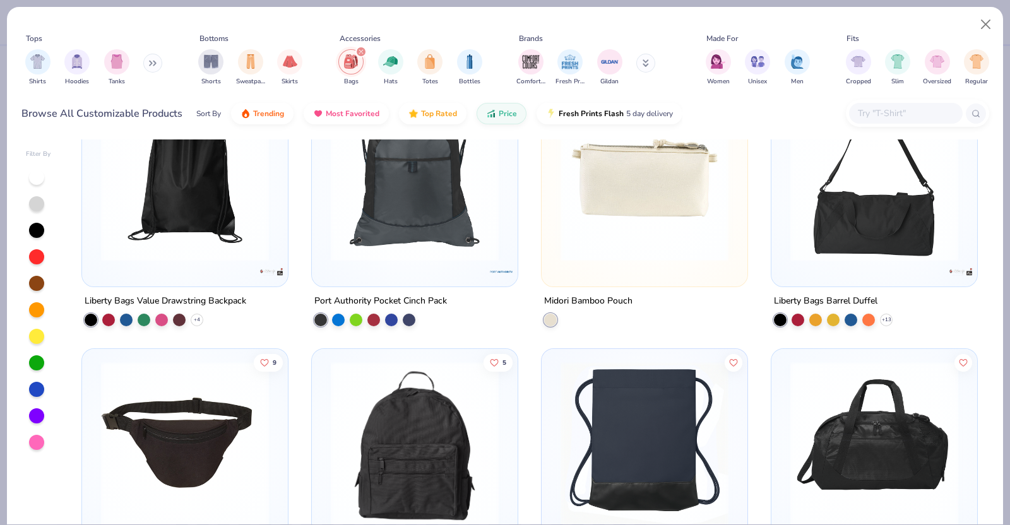
click at [506, 270] on img at bounding box center [501, 271] width 25 height 25
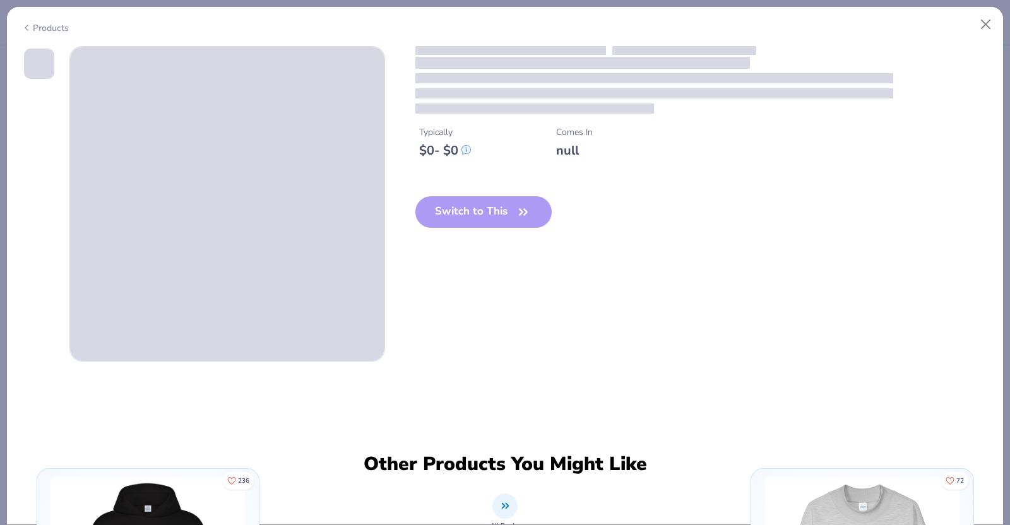
scroll to position [126, 0]
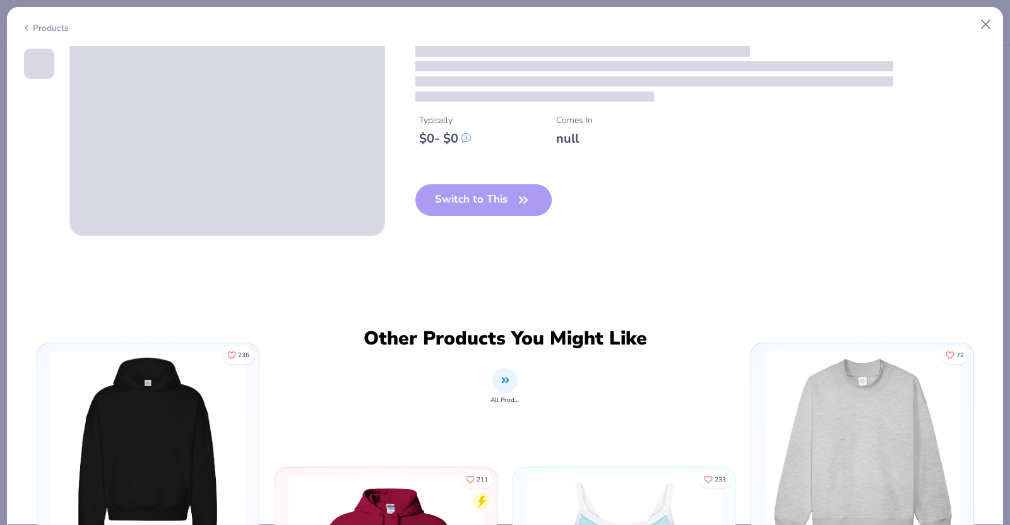
click at [43, 23] on div "Products" at bounding box center [44, 27] width 47 height 13
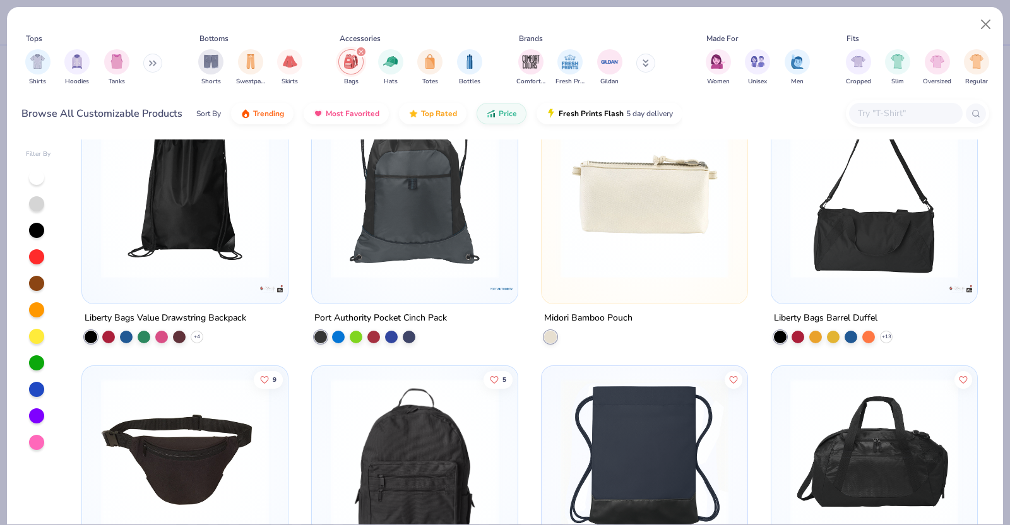
scroll to position [50, 0]
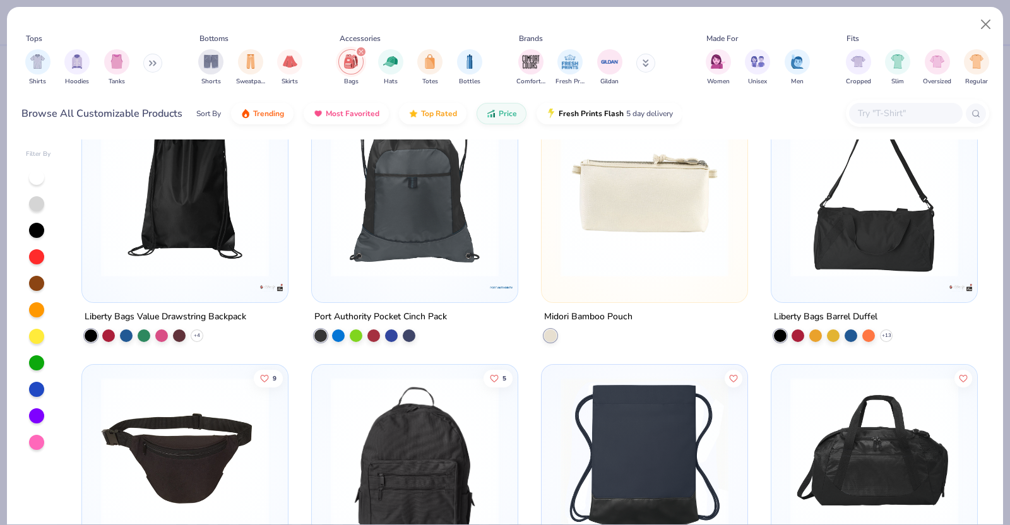
click at [425, 227] on img at bounding box center [414, 193] width 181 height 168
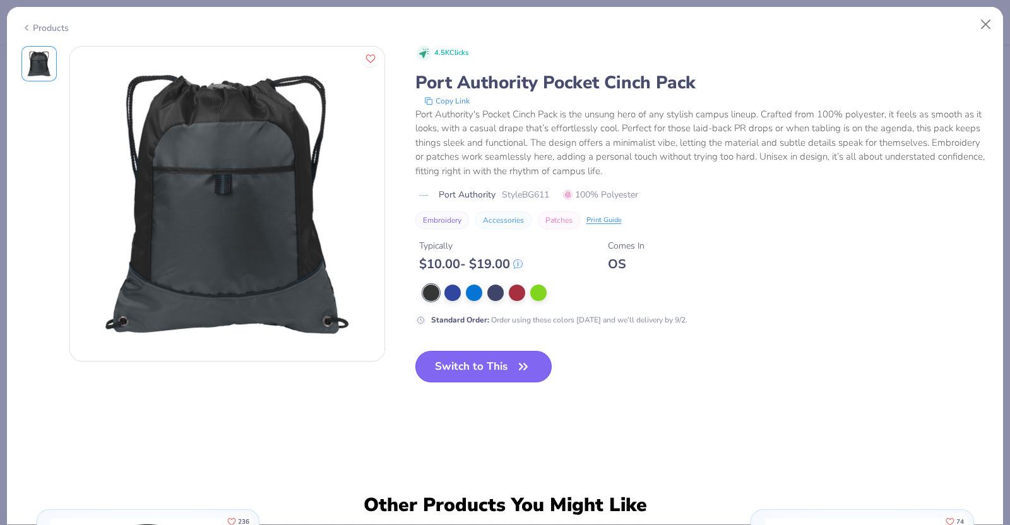
click at [487, 372] on button "Switch to This" at bounding box center [483, 367] width 137 height 32
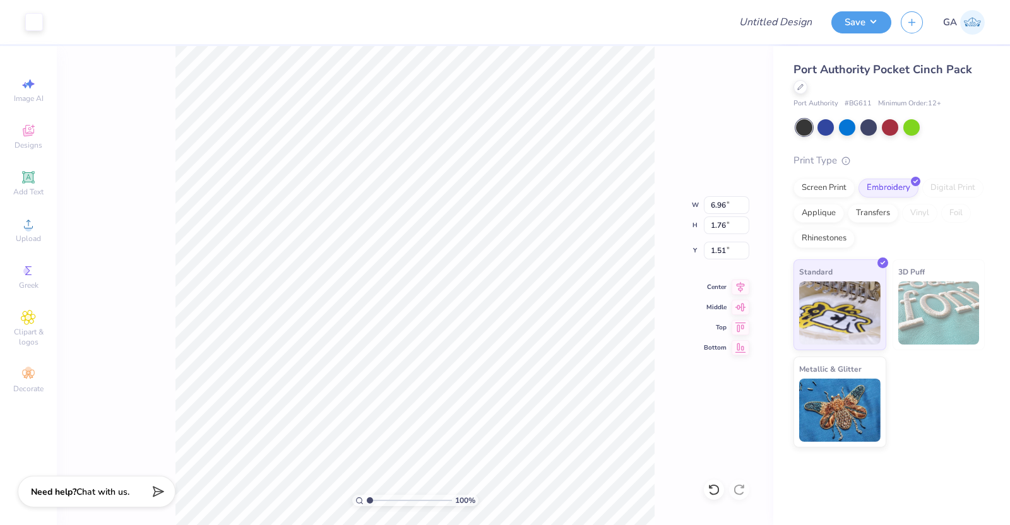
type input "3.62"
type input "5.13"
type input "1.30"
type input "1.10"
type input "3.20"
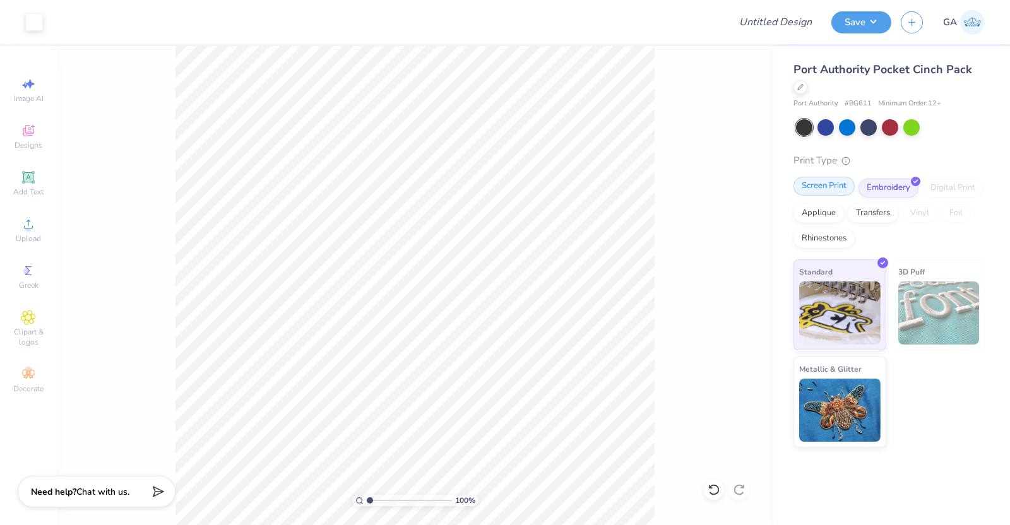
click at [810, 183] on div "Screen Print" at bounding box center [824, 186] width 61 height 19
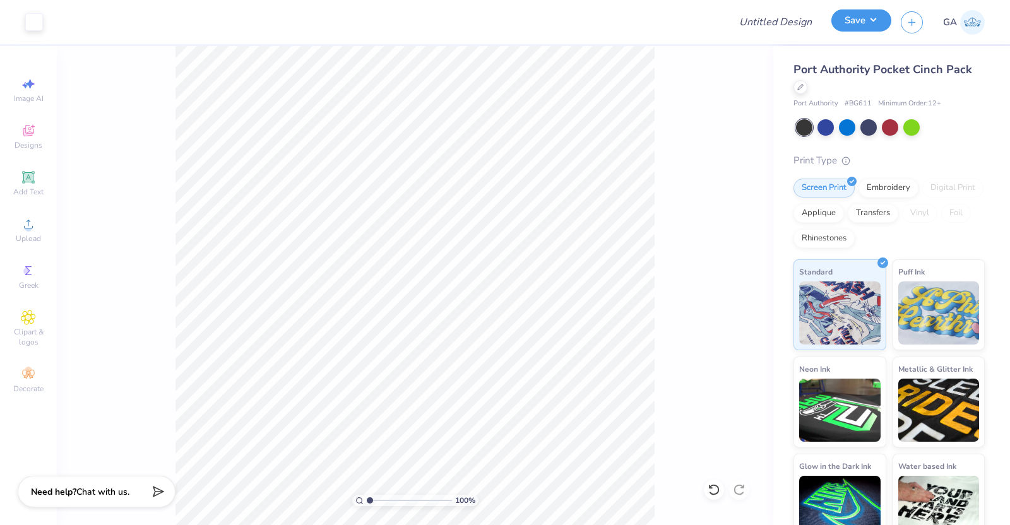
click at [868, 23] on button "Save" at bounding box center [861, 20] width 60 height 22
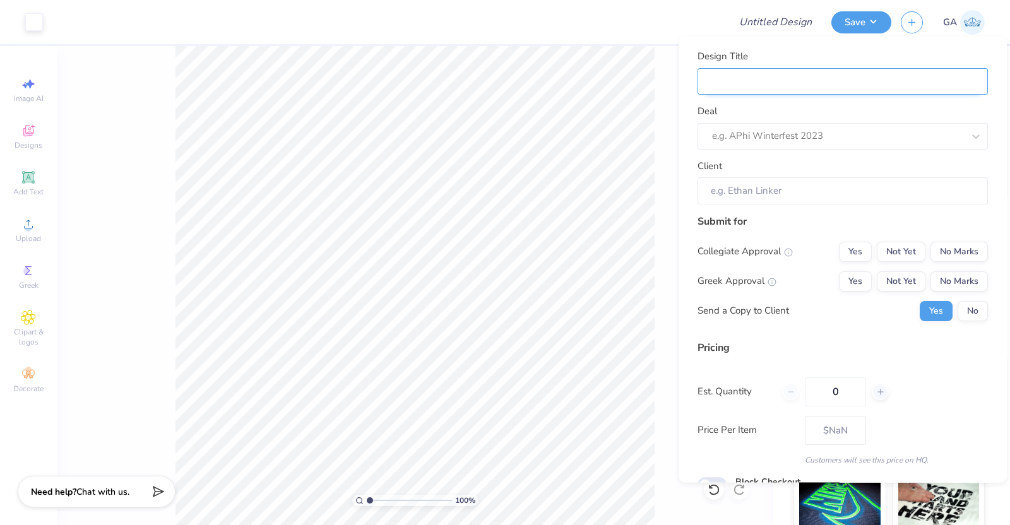
click at [849, 80] on input "Design Title" at bounding box center [843, 81] width 290 height 27
type input "Merch for Victory Lap"
click at [803, 141] on div at bounding box center [837, 136] width 251 height 17
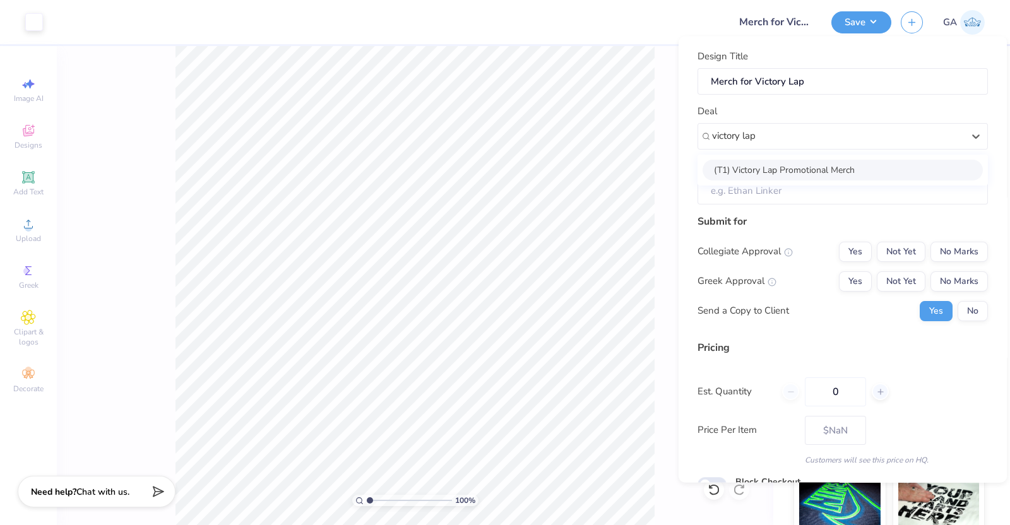
click at [797, 168] on div "(T1) Victory Lap Promotional Merch" at bounding box center [843, 169] width 280 height 21
type input "victory lap"
type input "[PERSON_NAME]"
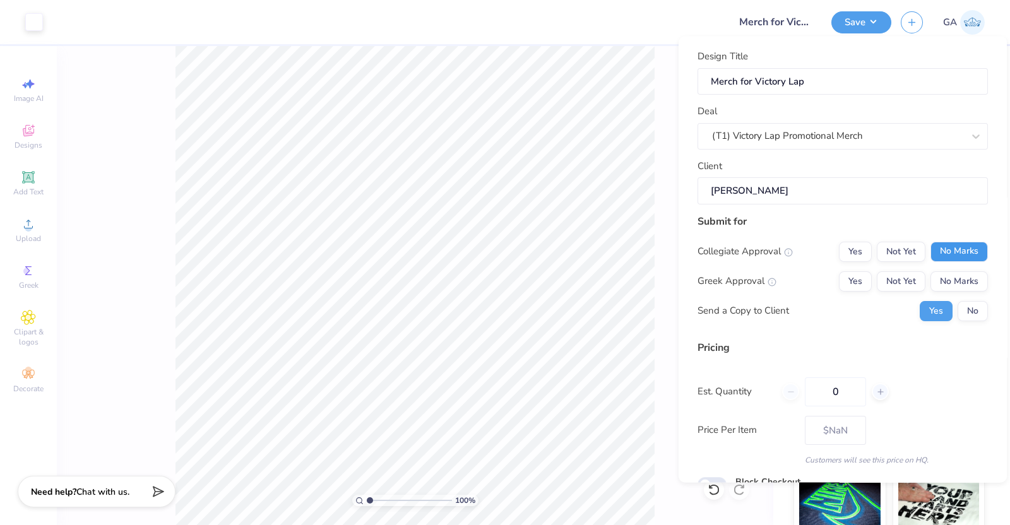
click at [955, 247] on button "No Marks" at bounding box center [959, 251] width 57 height 20
click at [953, 280] on button "No Marks" at bounding box center [959, 281] width 57 height 20
click at [966, 304] on button "No" at bounding box center [973, 310] width 30 height 20
click at [849, 390] on input "0" at bounding box center [835, 391] width 61 height 29
type input "0100"
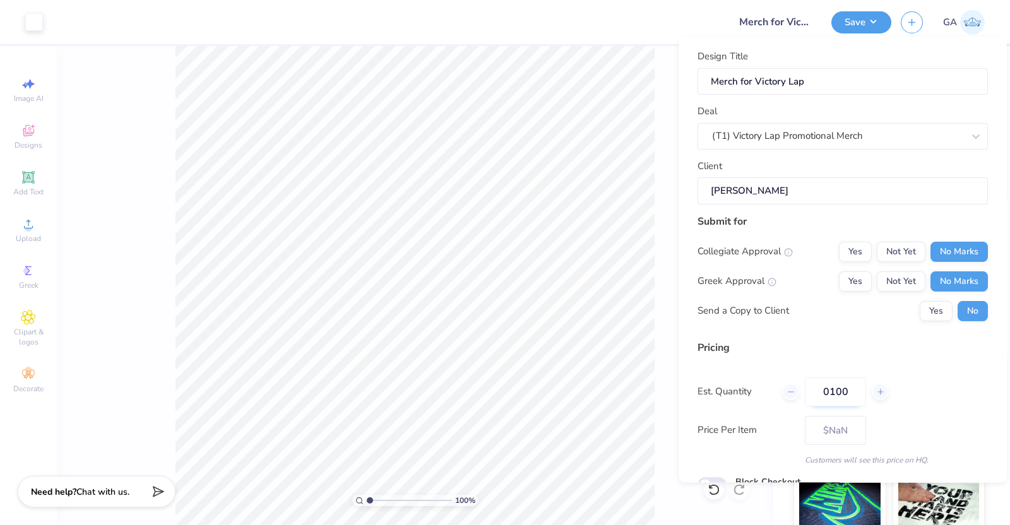
type input "– –"
type input "99"
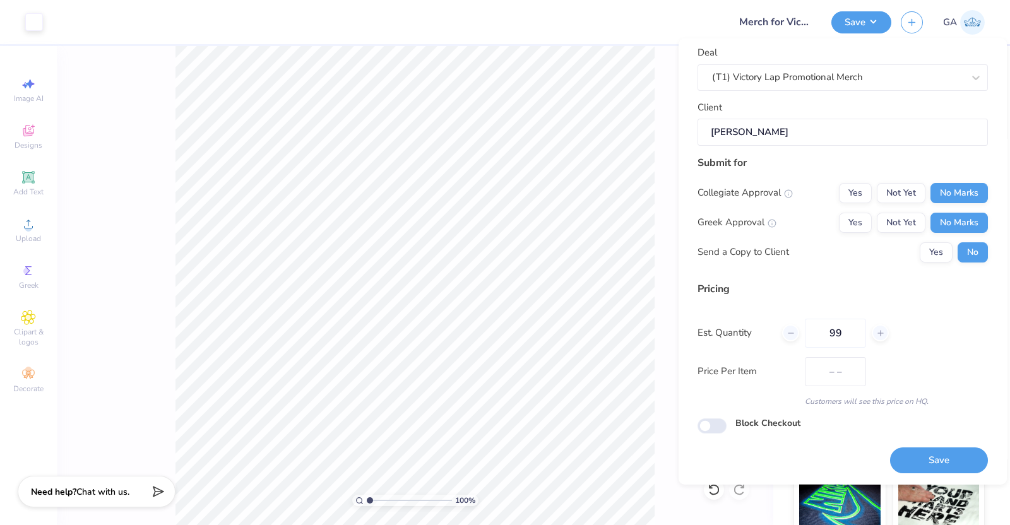
type input "$9.18"
type input "9"
type input "100"
type input "$8.75"
type input "100"
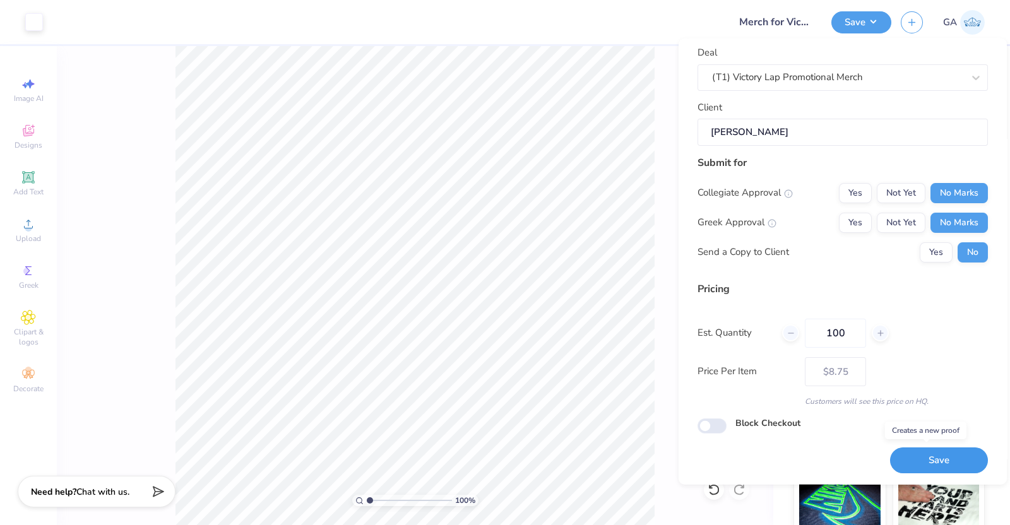
click at [901, 453] on button "Save" at bounding box center [939, 461] width 98 height 26
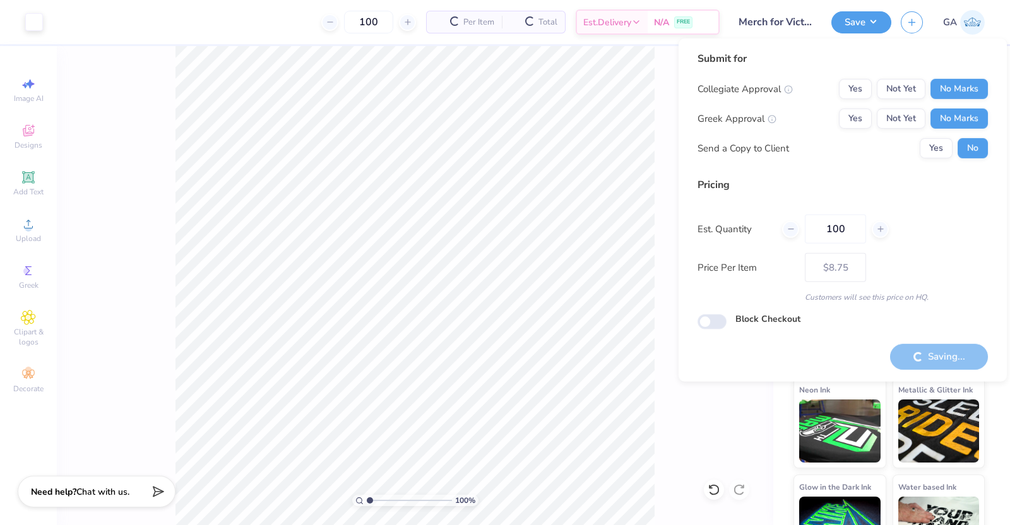
type input "– –"
